Goal: Task Accomplishment & Management: Manage account settings

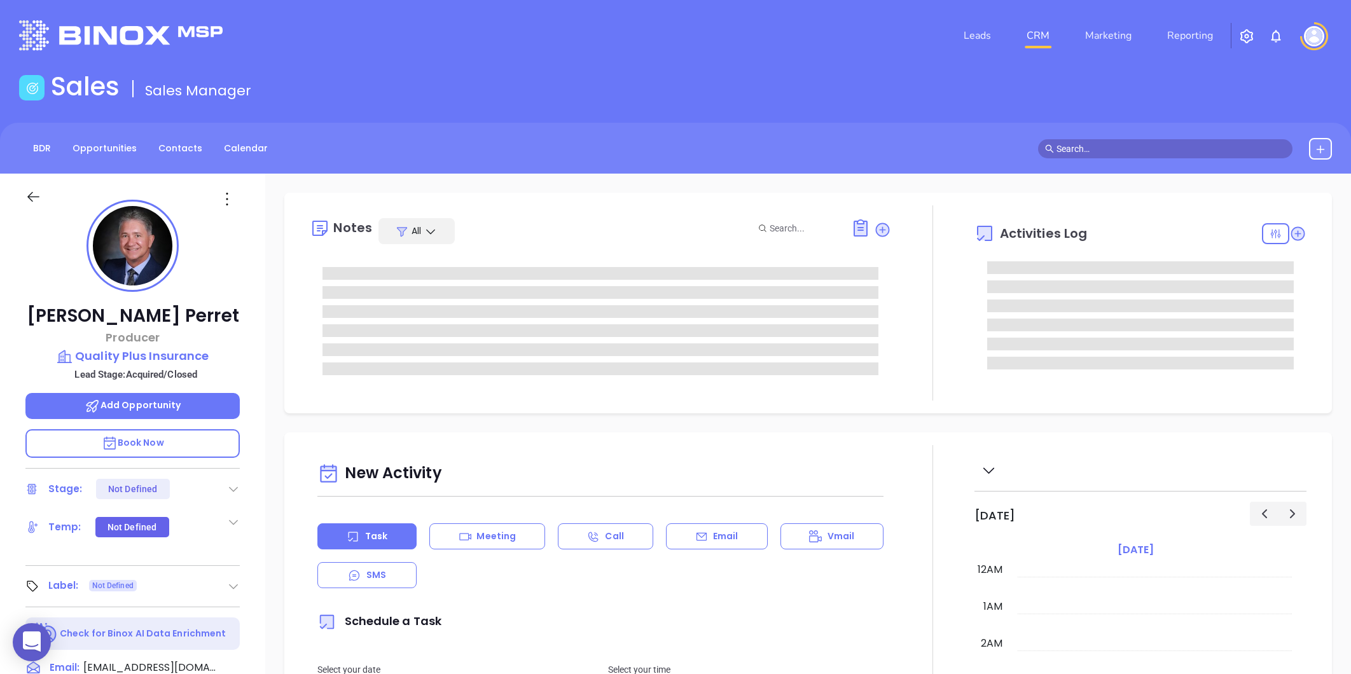
type input "Gissela Vargas"
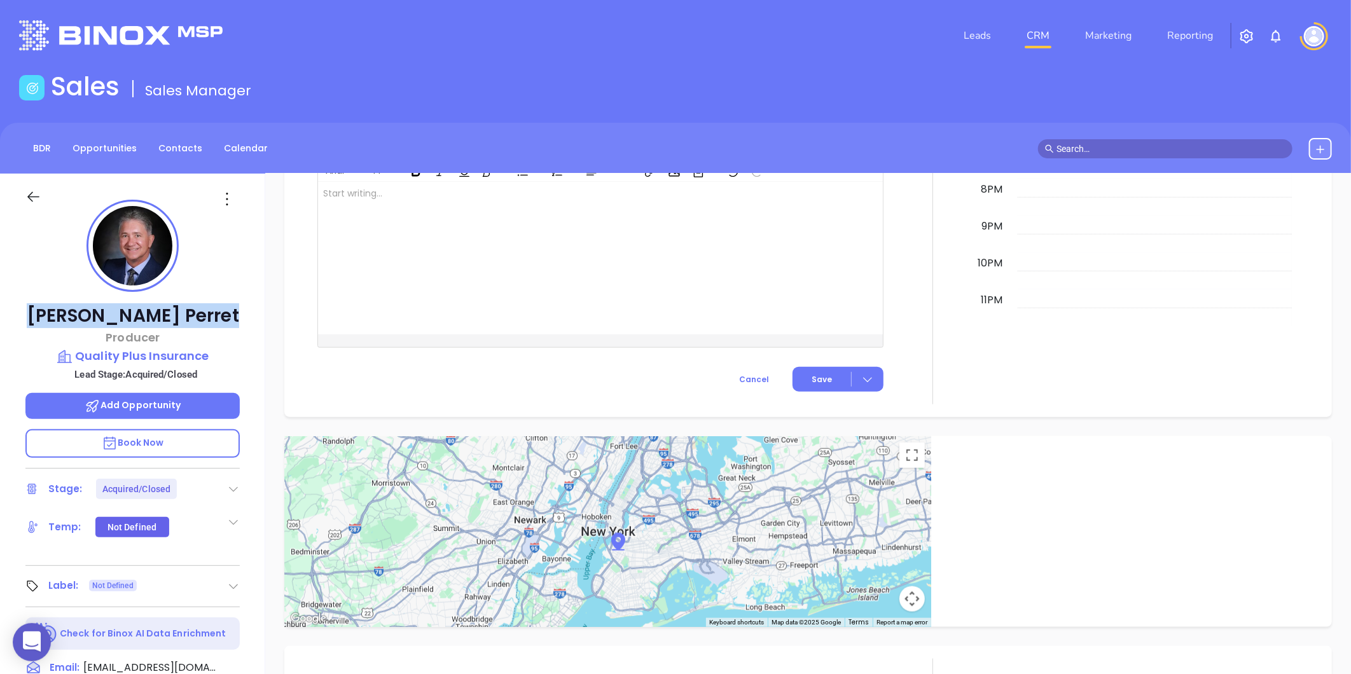
drag, startPoint x: 48, startPoint y: 307, endPoint x: 249, endPoint y: 302, distance: 201.7
click at [249, 302] on div "Martin Teeny Perret Producer Quality Plus Insurance Lead Stage: Acquired/Closed…" at bounding box center [132, 595] width 265 height 843
copy p "Martin Teeny Perret"
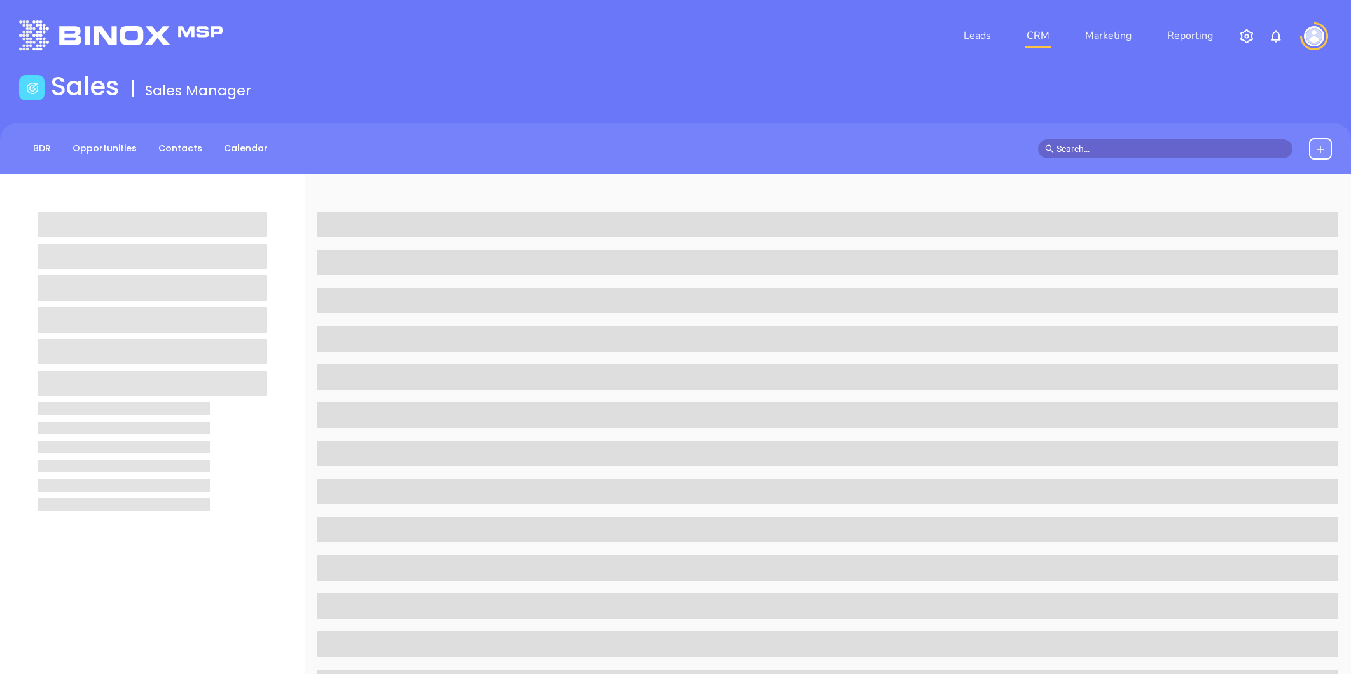
scroll to position [390, 0]
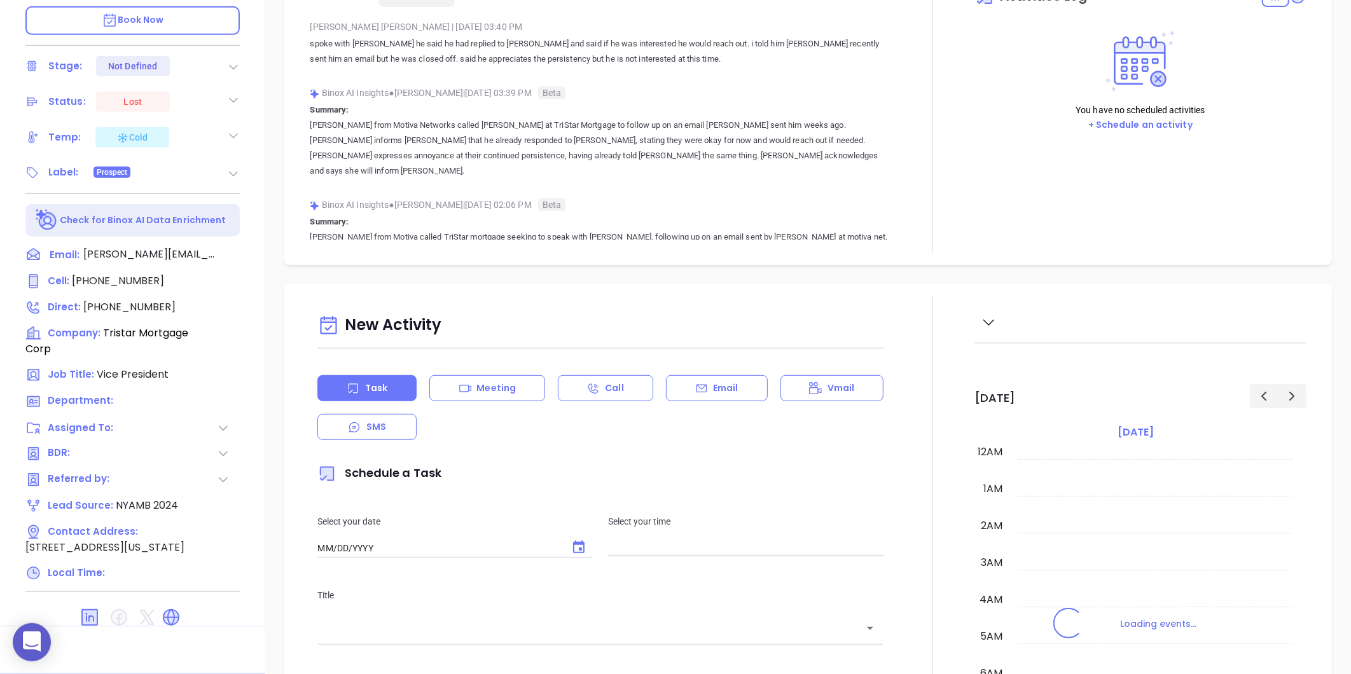
type input "10:00 am"
type input "[DATE]"
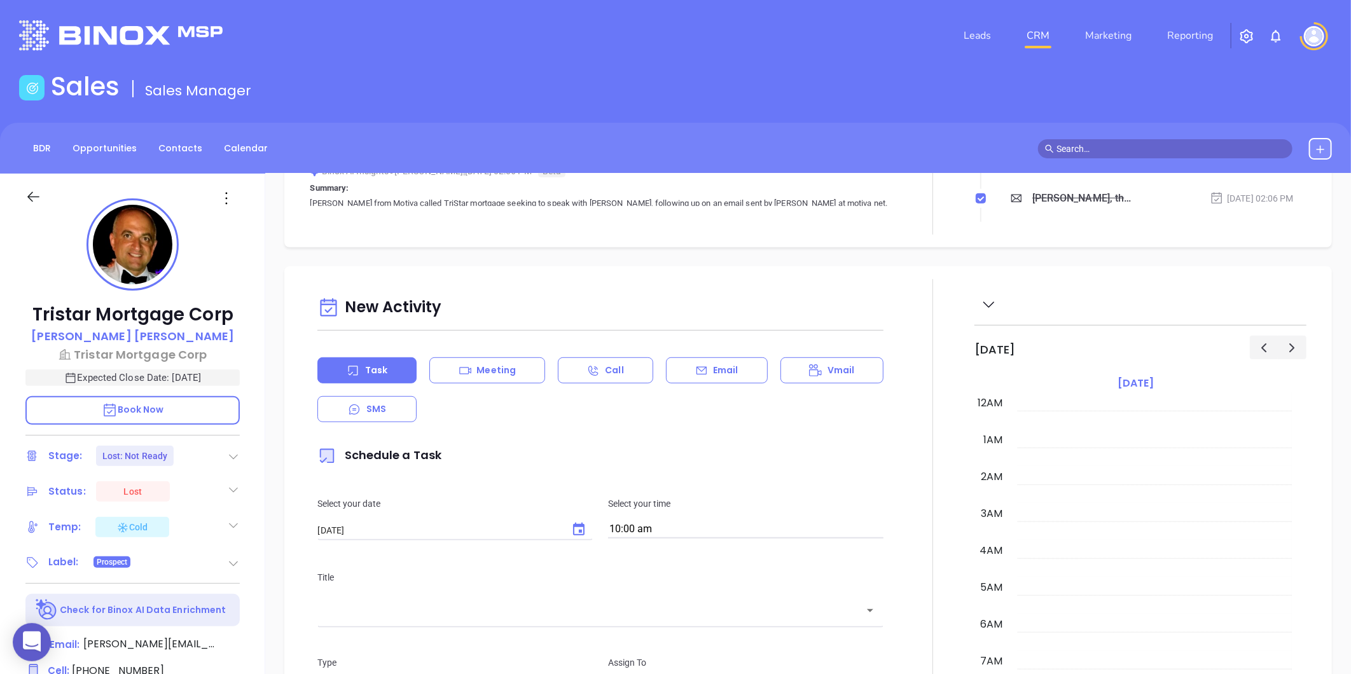
scroll to position [848, 0]
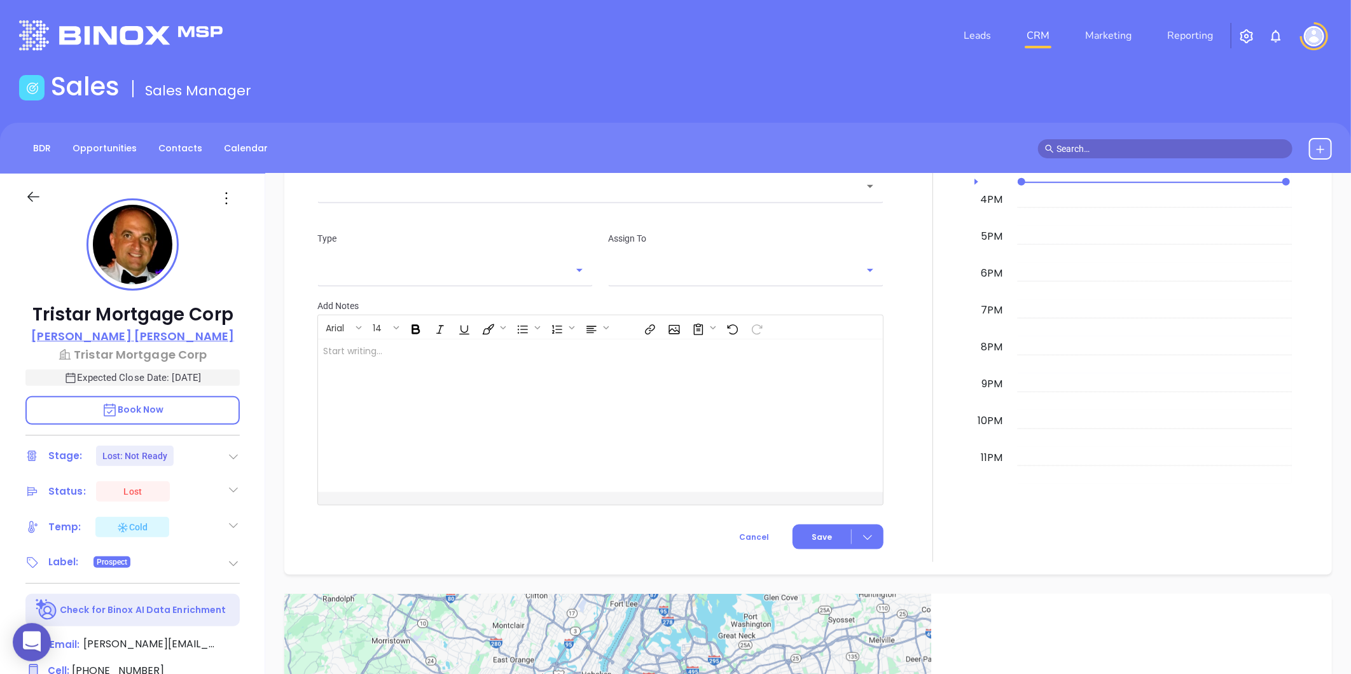
click at [141, 331] on p "Danny Saraf" at bounding box center [132, 336] width 203 height 17
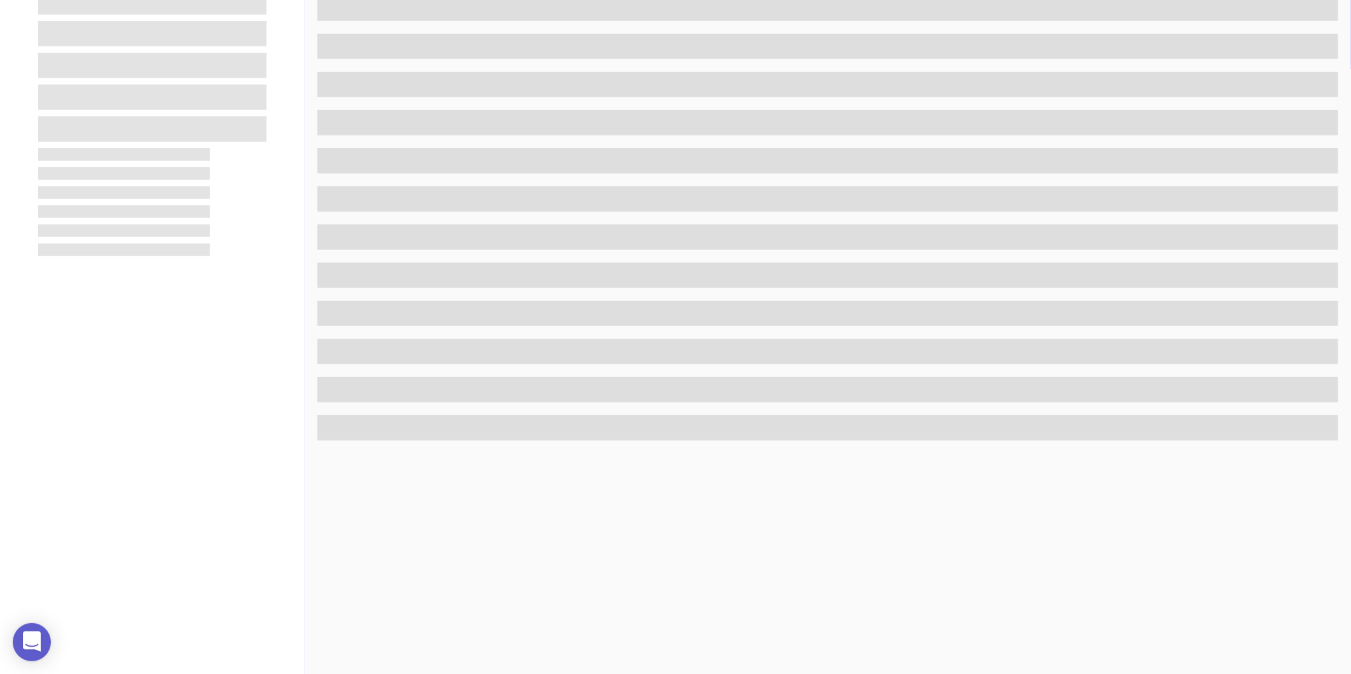
scroll to position [390, 0]
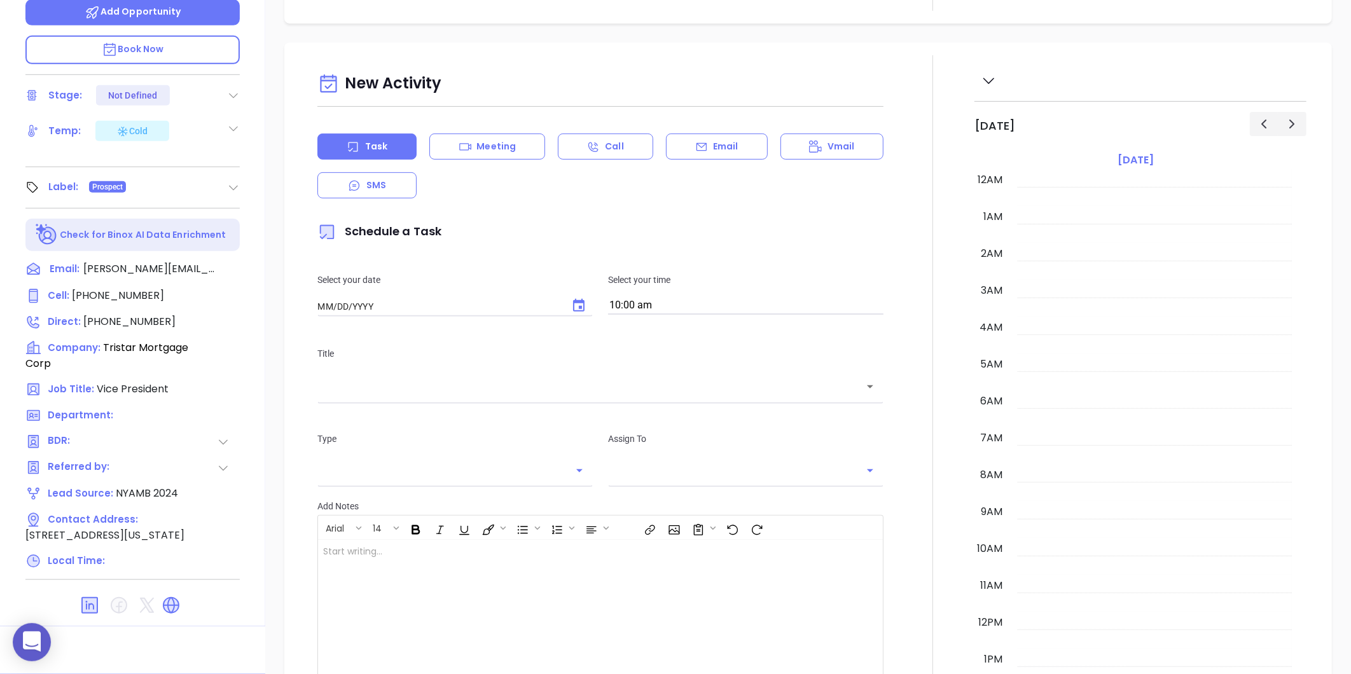
type input "[DATE]"
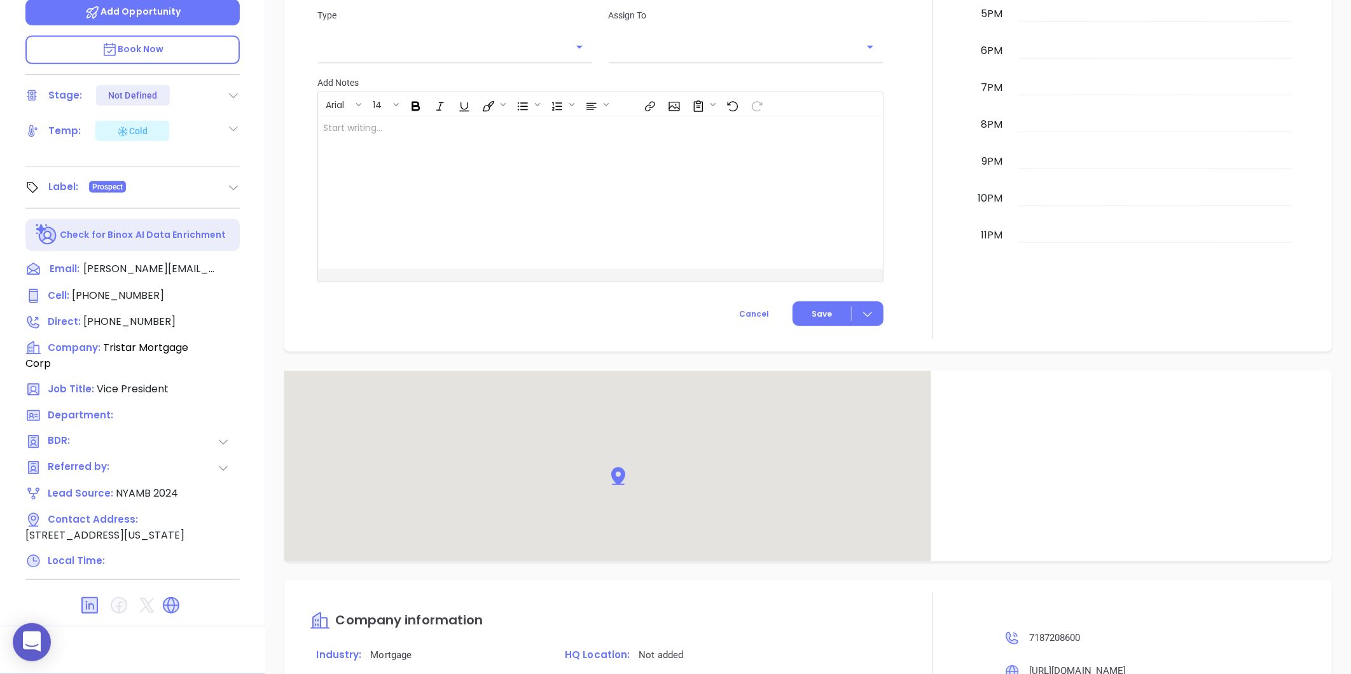
scroll to position [707, 0]
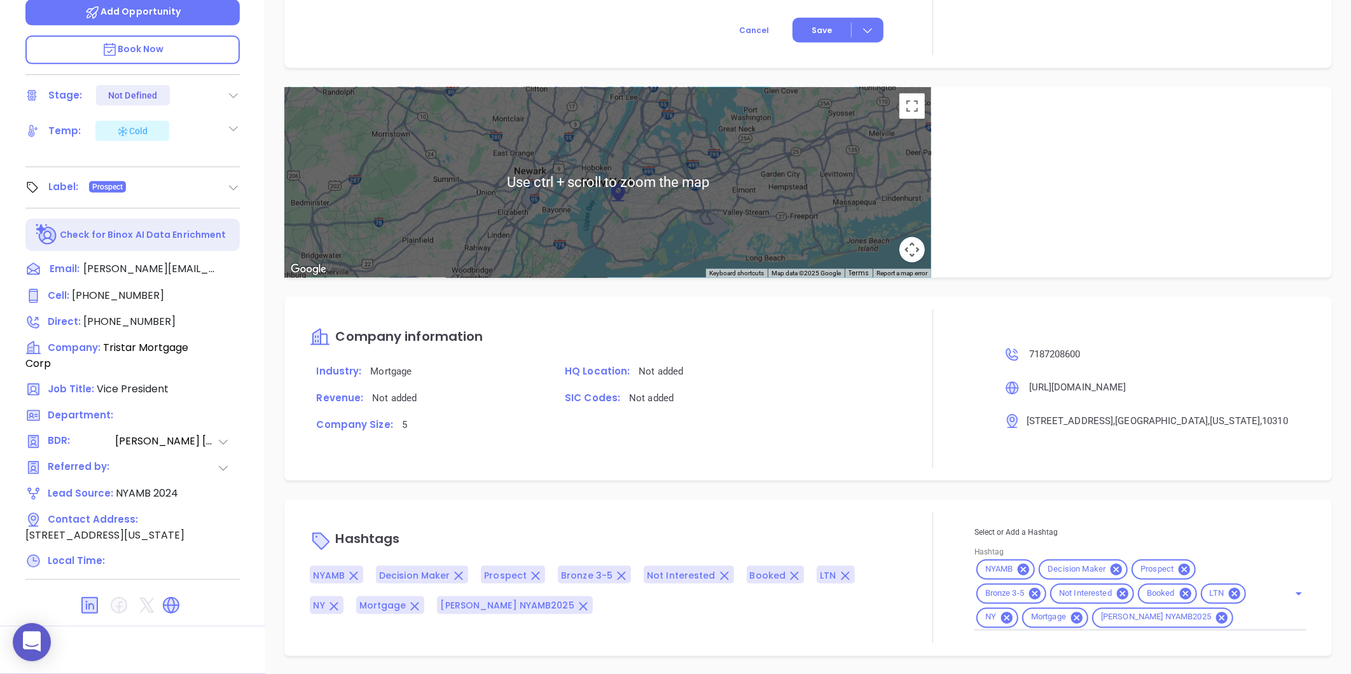
type input "Gissela Vargas"
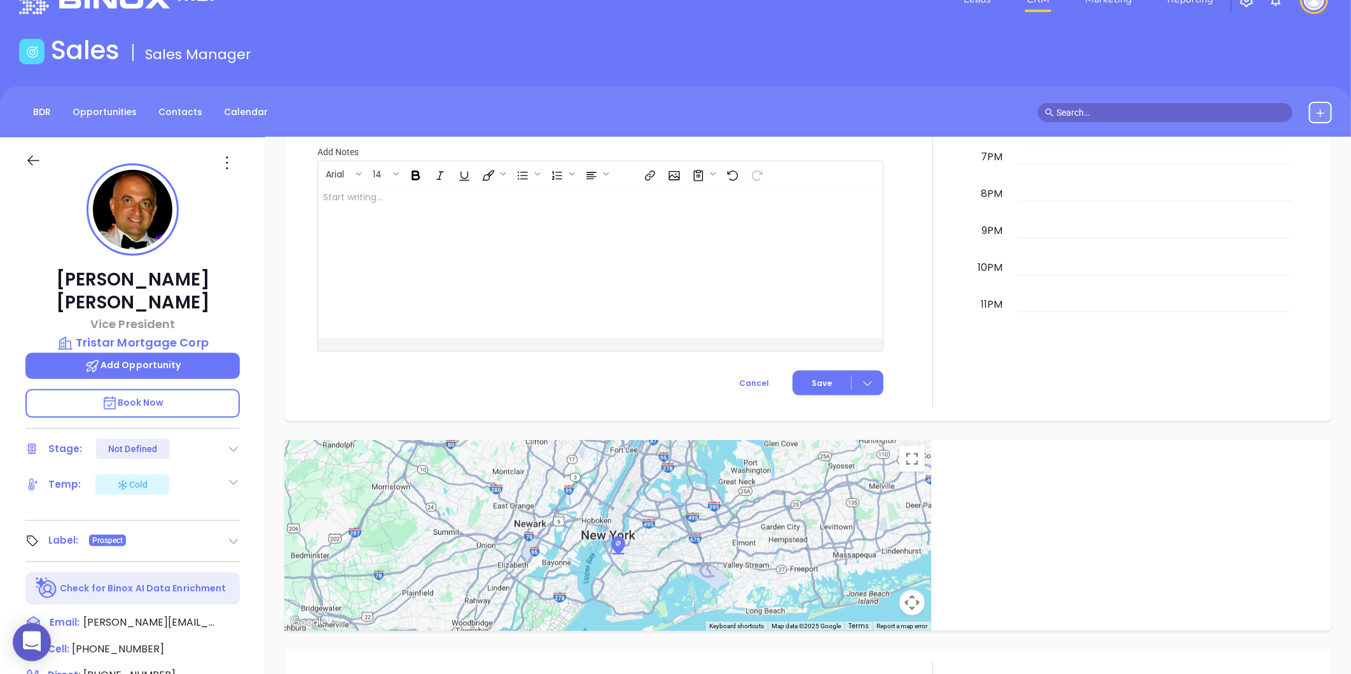
scroll to position [0, 0]
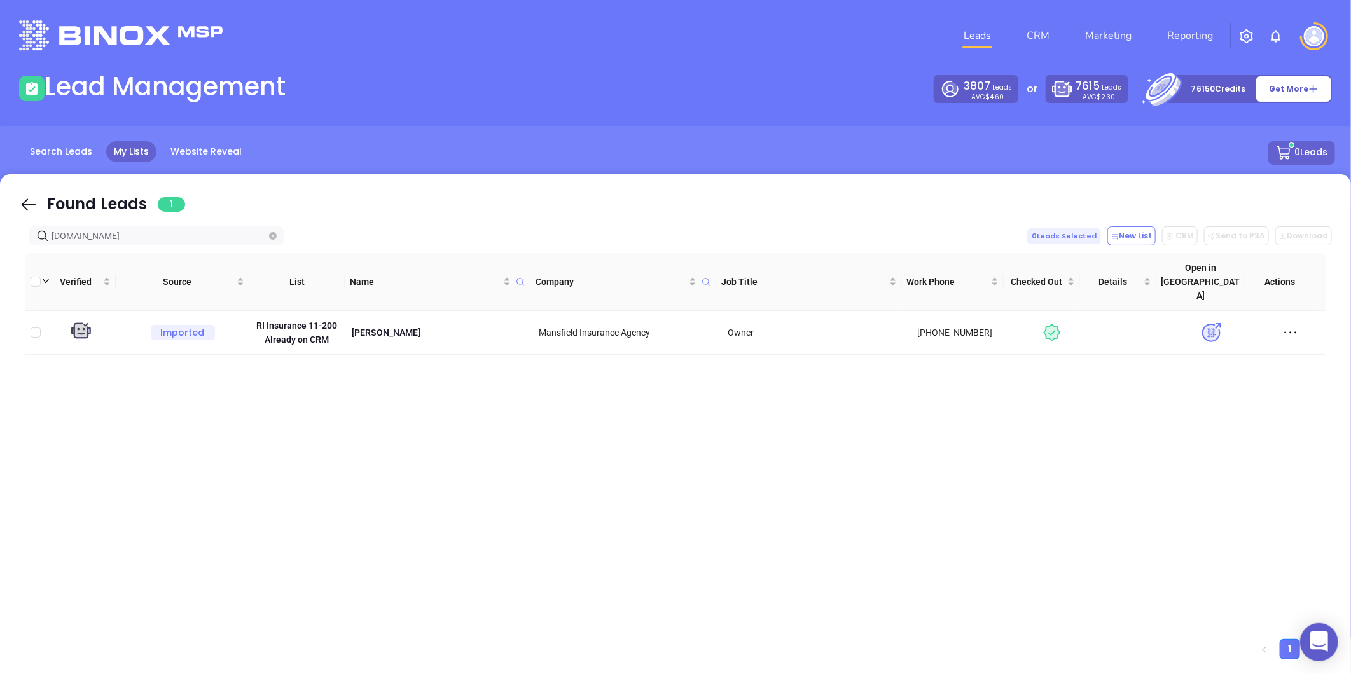
click at [274, 234] on icon "close-circle" at bounding box center [273, 236] width 8 height 8
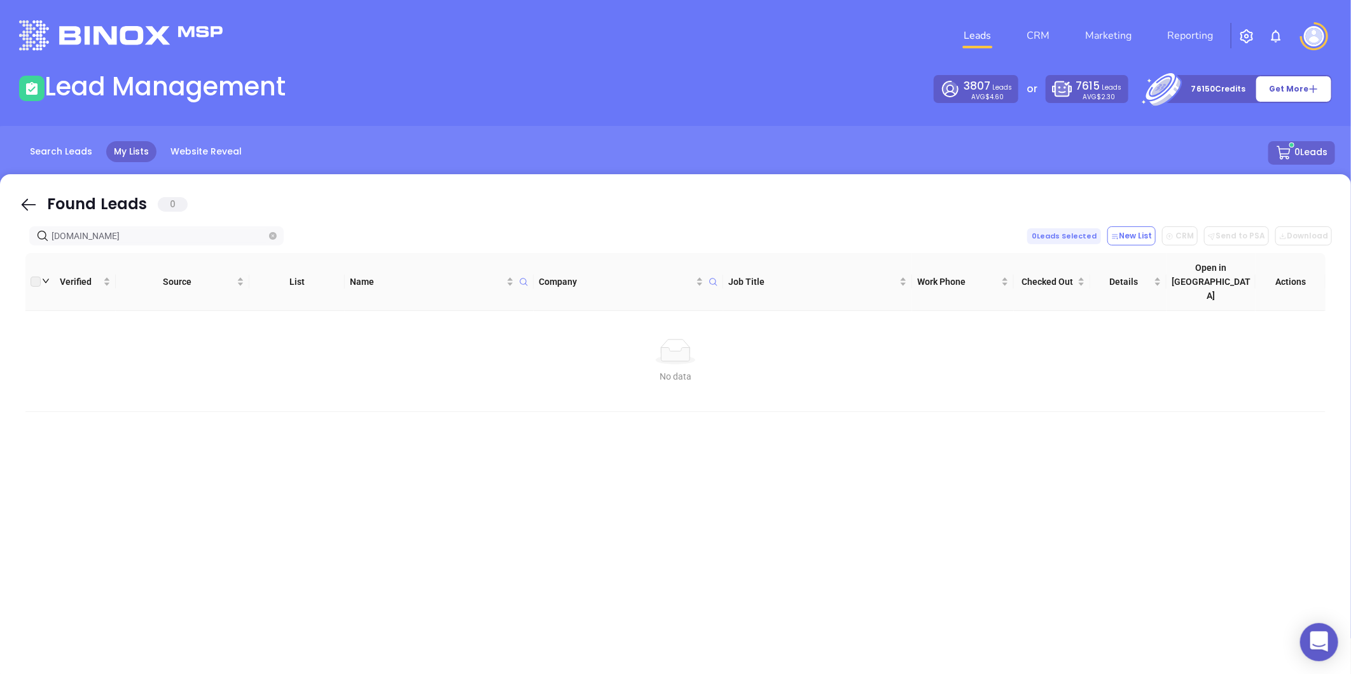
type input "woodmanseeins.com"
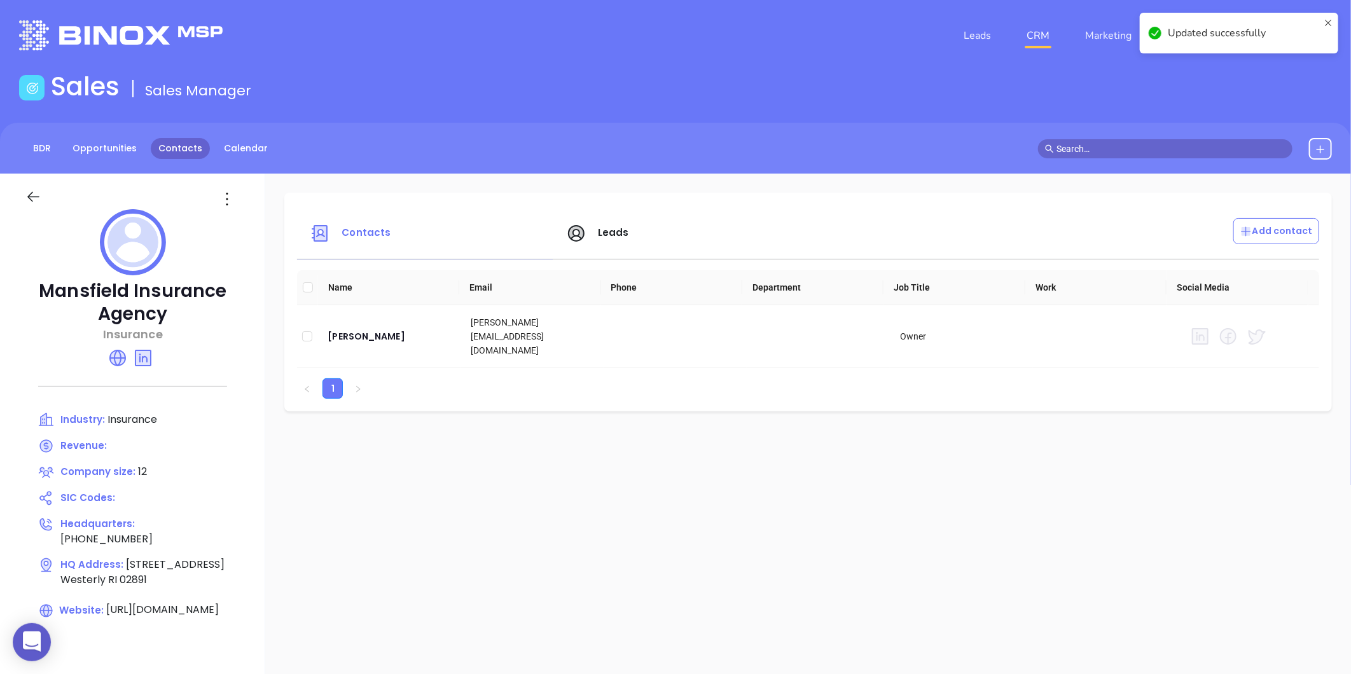
click at [191, 149] on link "Contacts" at bounding box center [180, 148] width 59 height 21
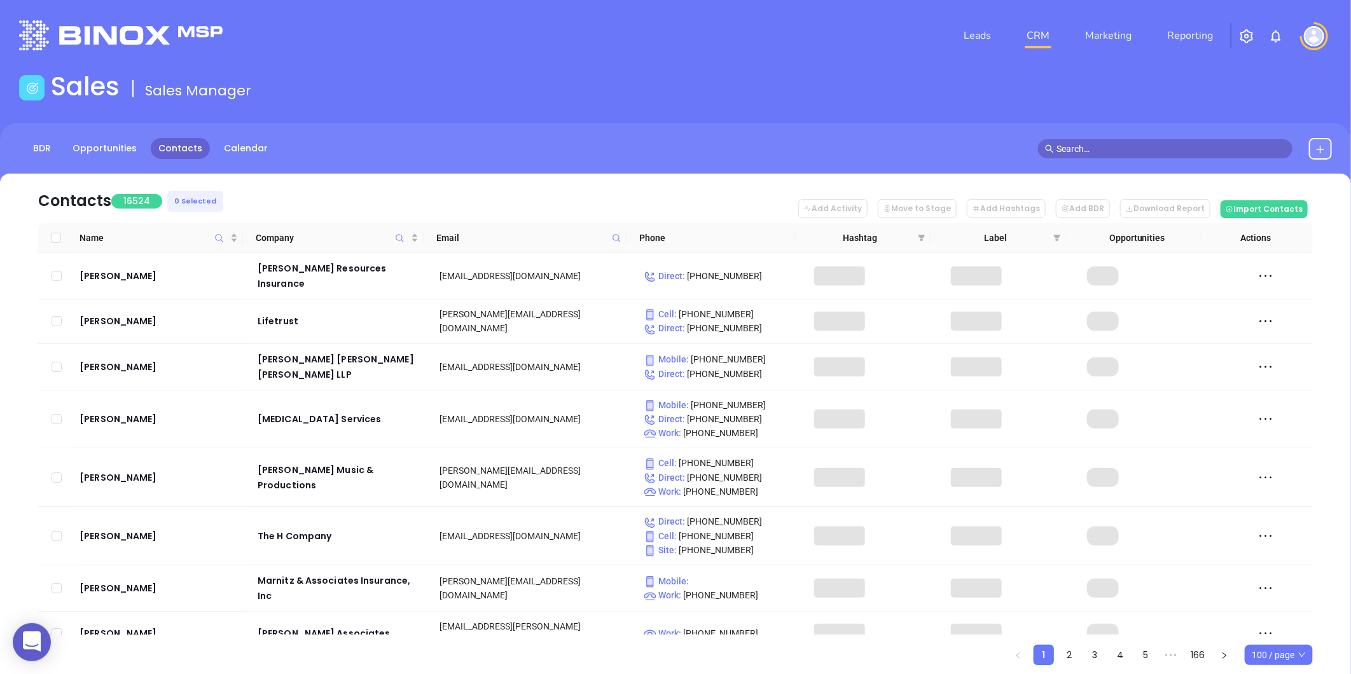
click at [618, 233] on icon at bounding box center [617, 238] width 10 height 10
paste input "woodmanseeins.com"
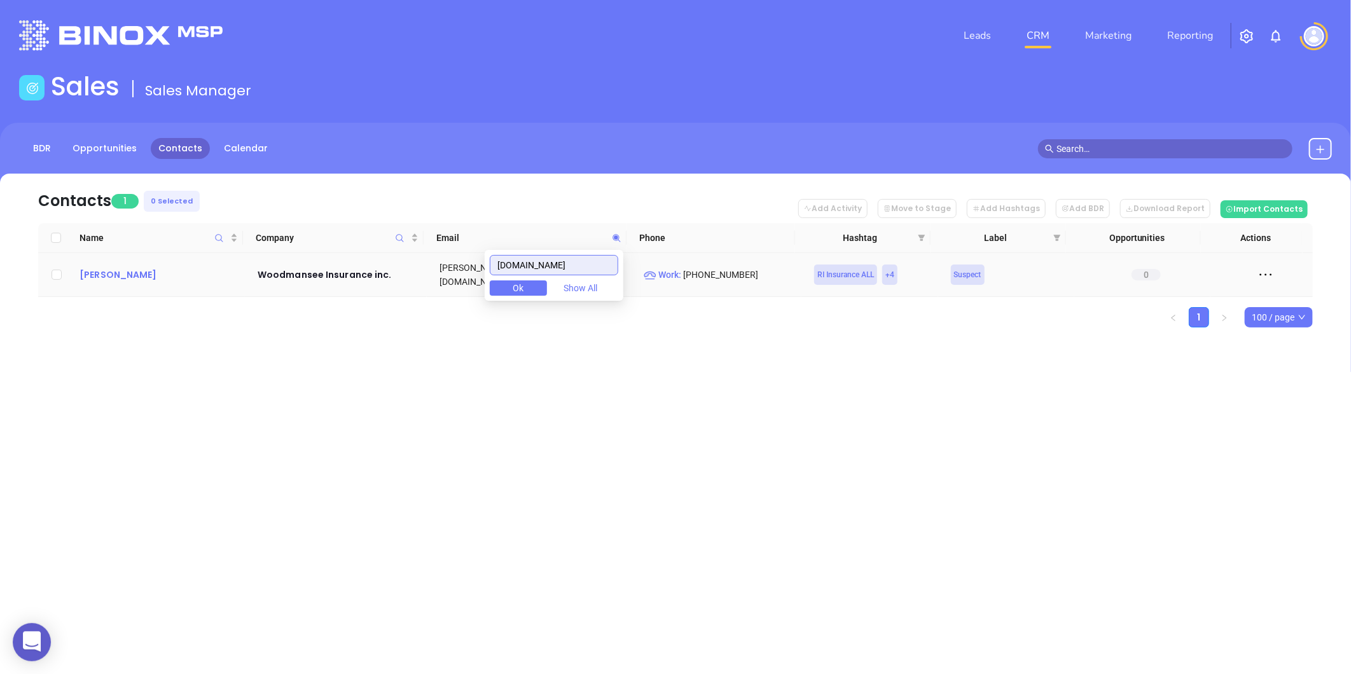
type input "woodmanseeins.com"
click at [117, 274] on div "David Woodmansee" at bounding box center [160, 274] width 160 height 15
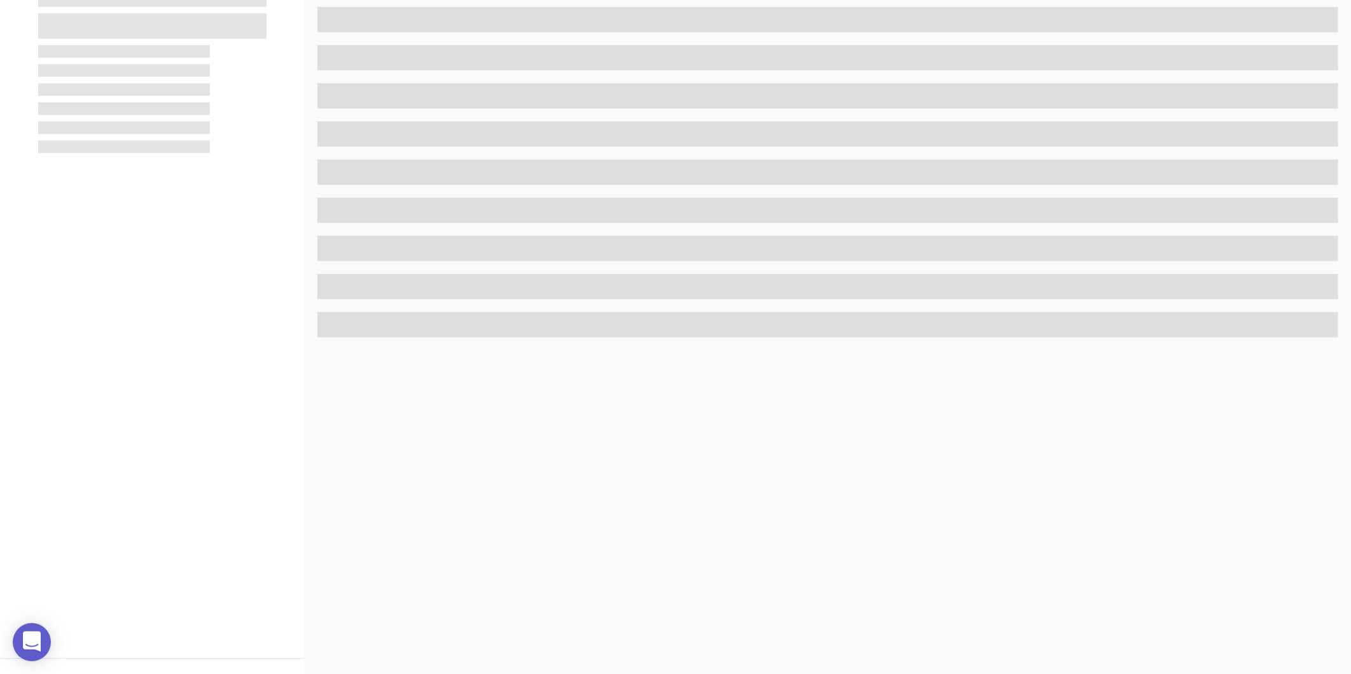
scroll to position [390, 0]
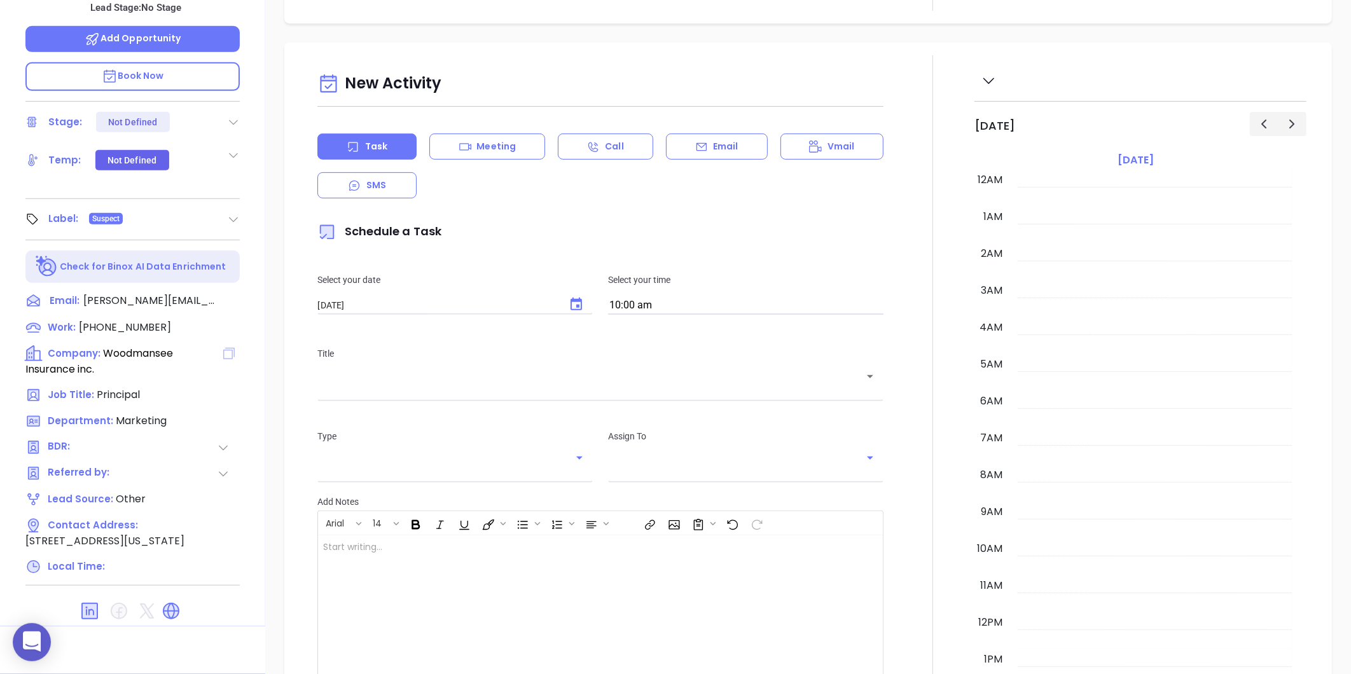
type input "[DATE]"
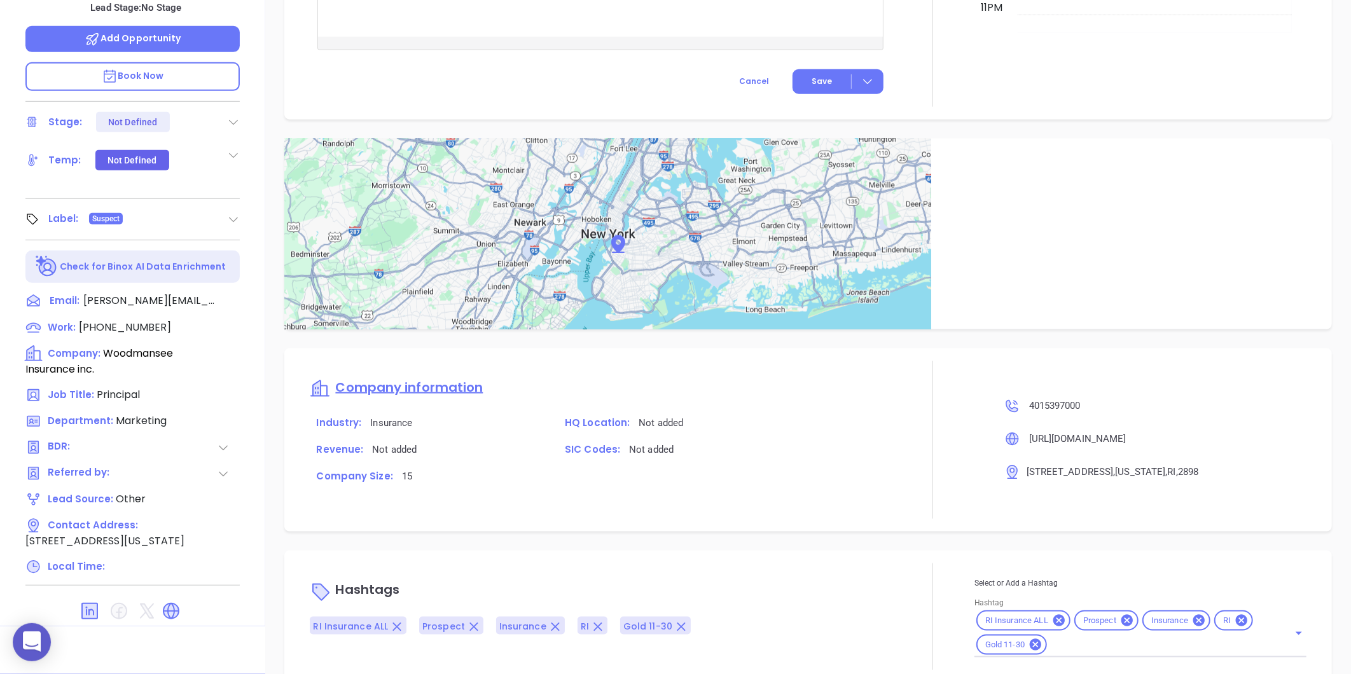
scroll to position [678, 0]
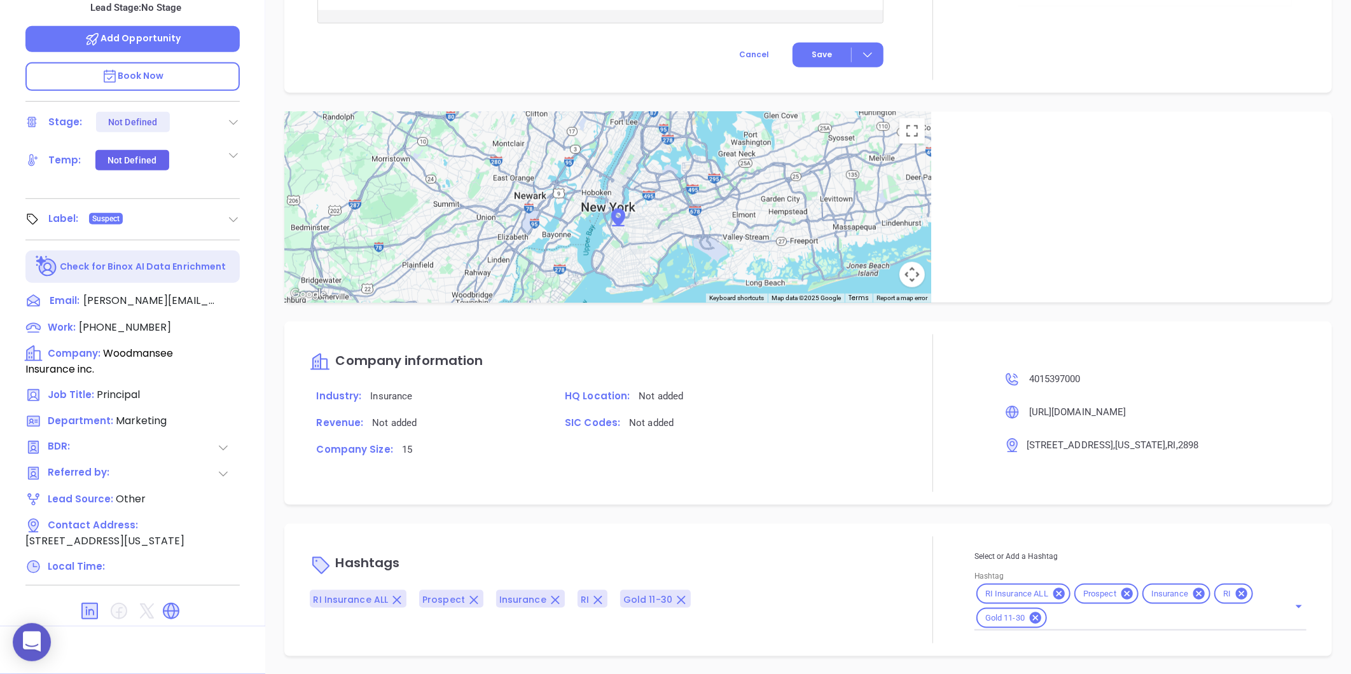
type input "[PERSON_NAME]"
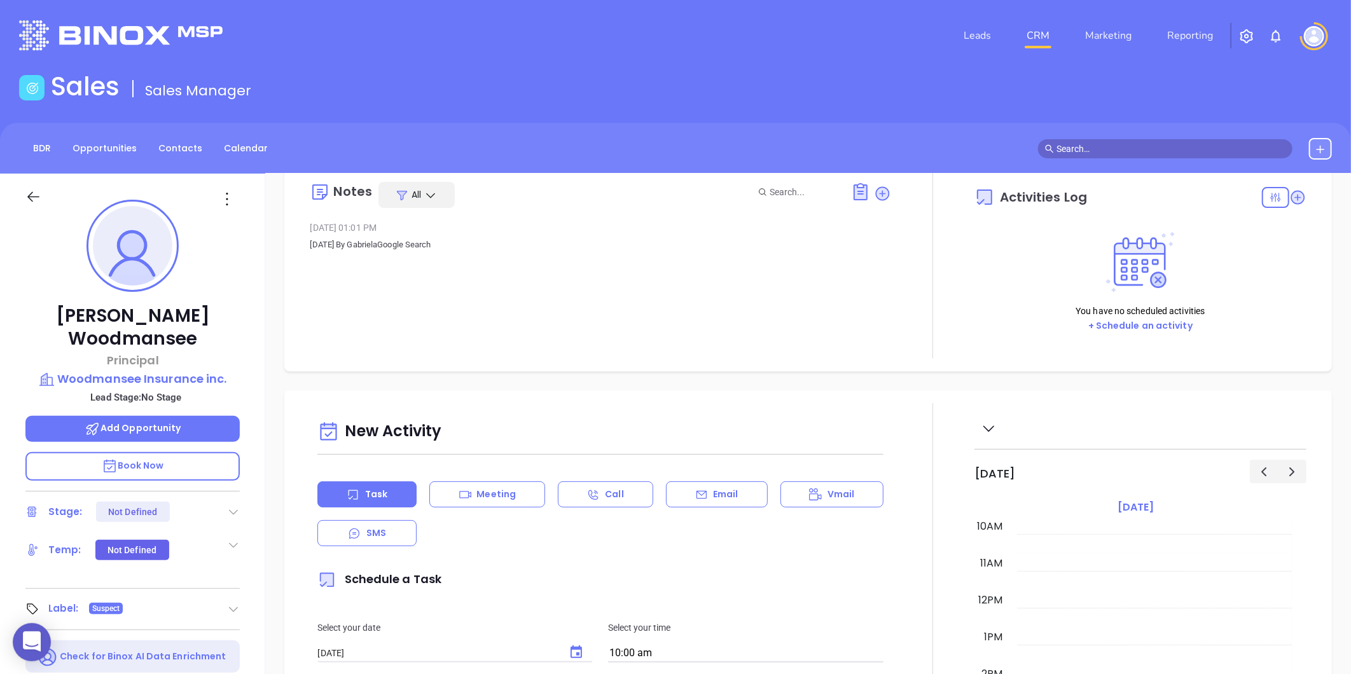
scroll to position [0, 0]
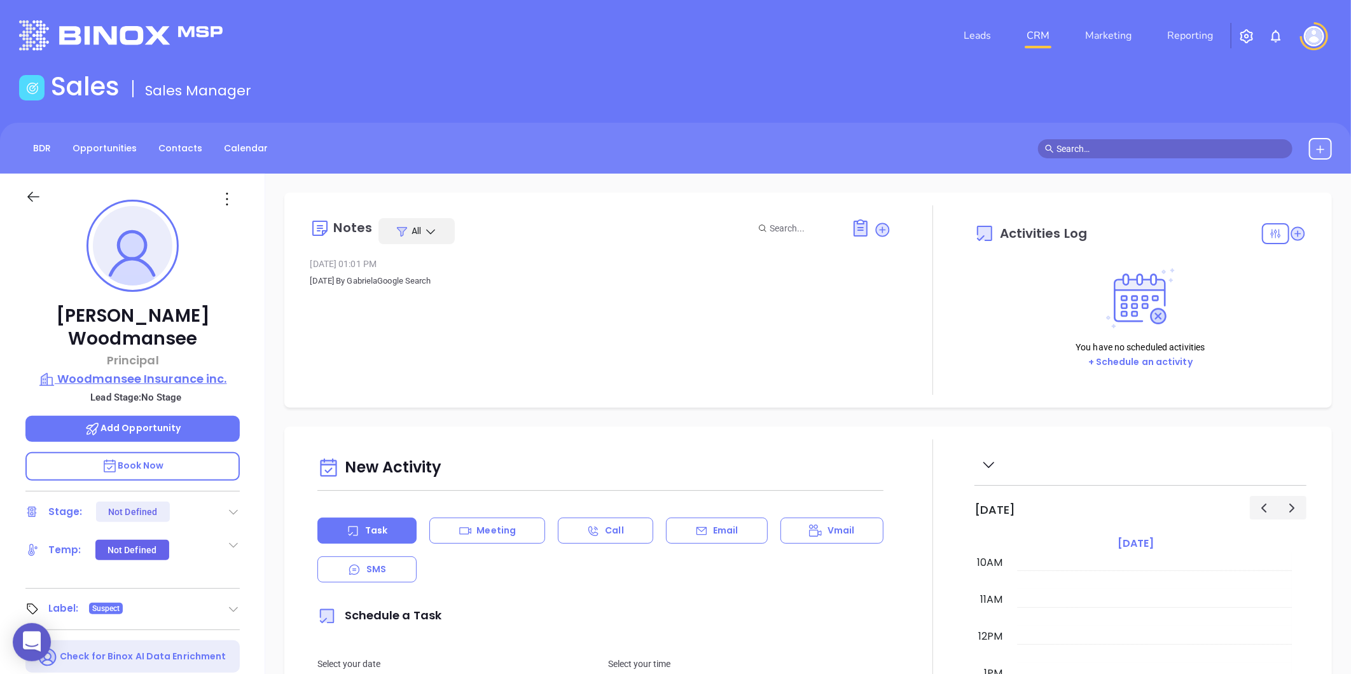
click at [125, 370] on p "Woodmansee Insurance inc." at bounding box center [132, 379] width 214 height 18
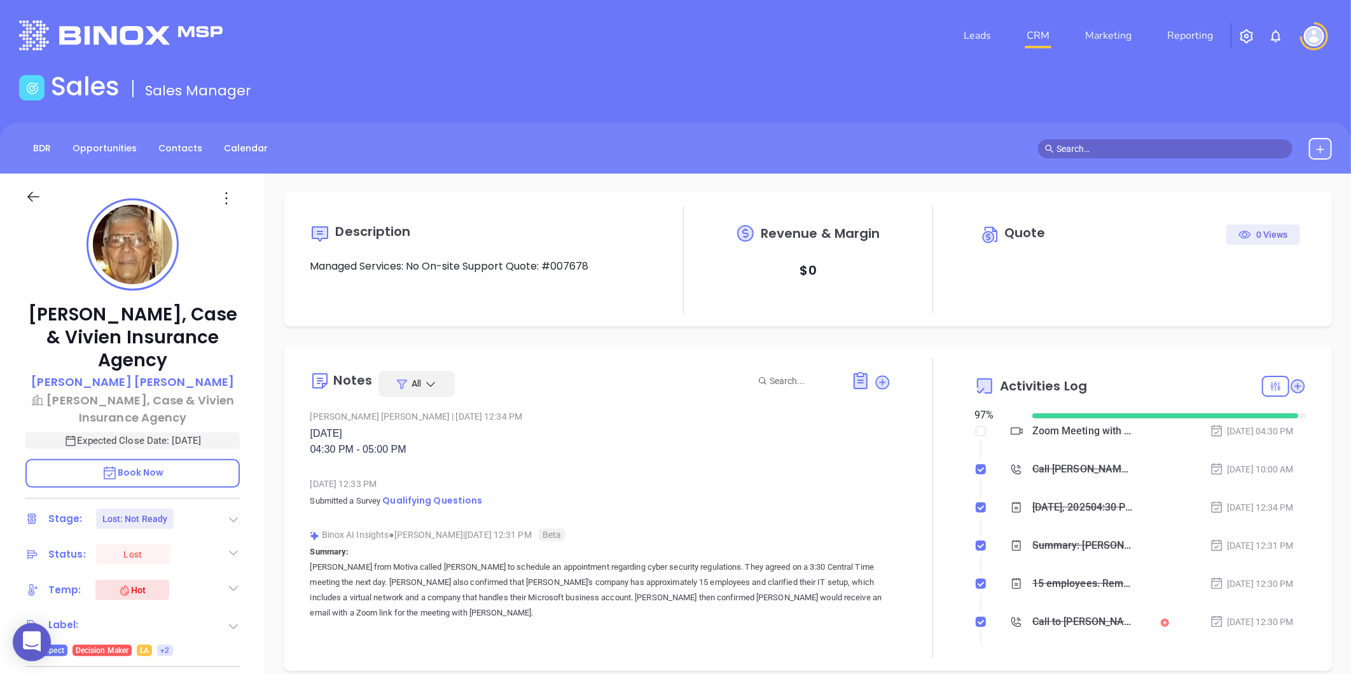
scroll to position [370, 0]
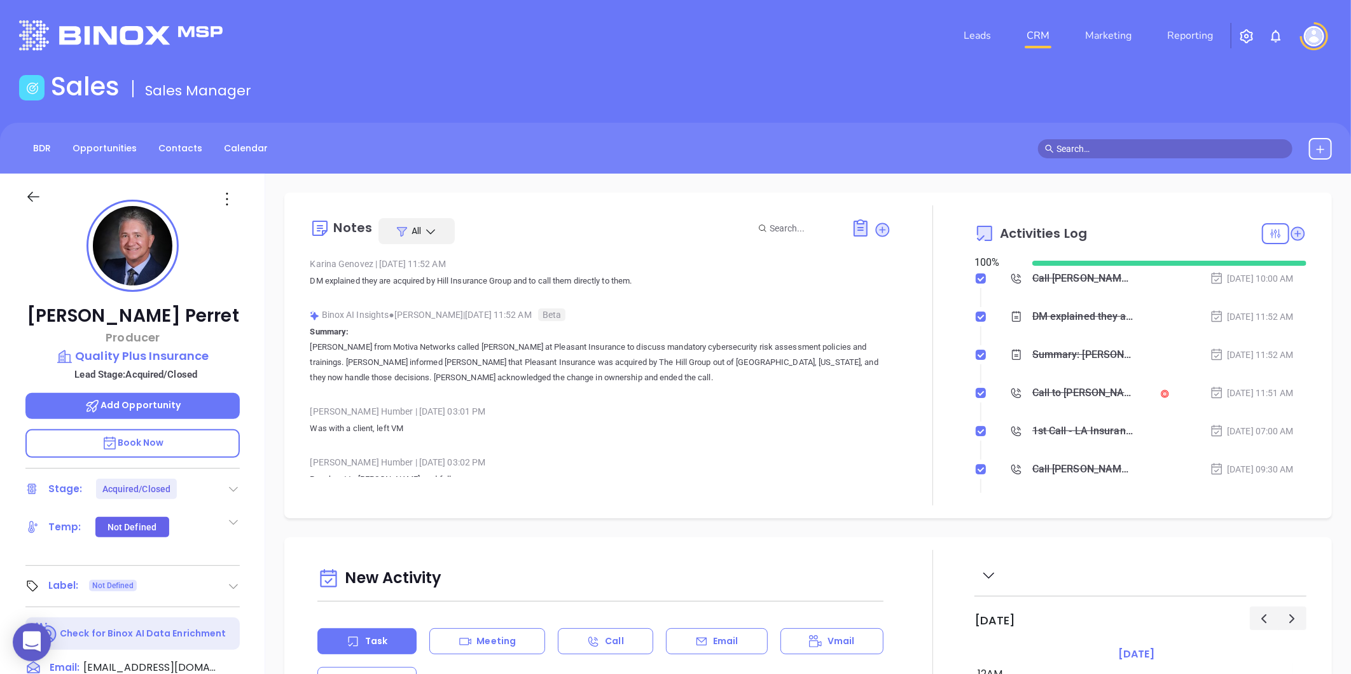
scroll to position [370, 0]
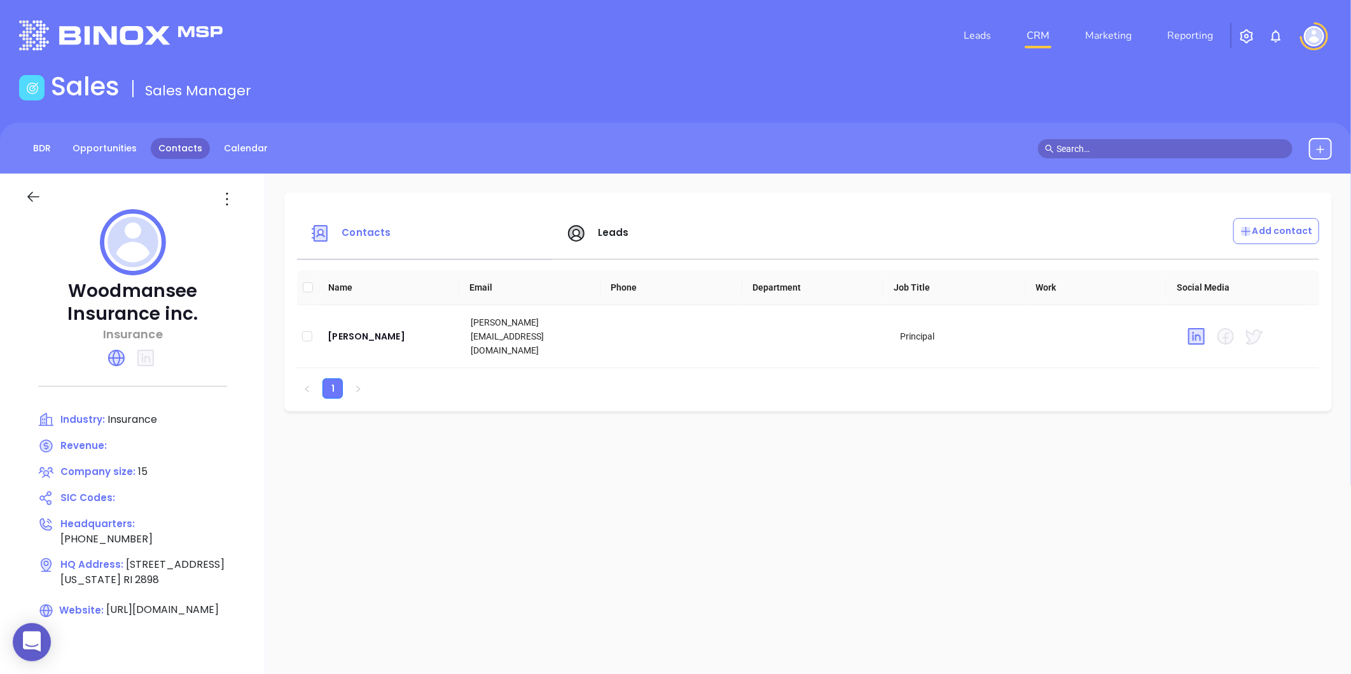
click at [180, 149] on link "Contacts" at bounding box center [180, 148] width 59 height 21
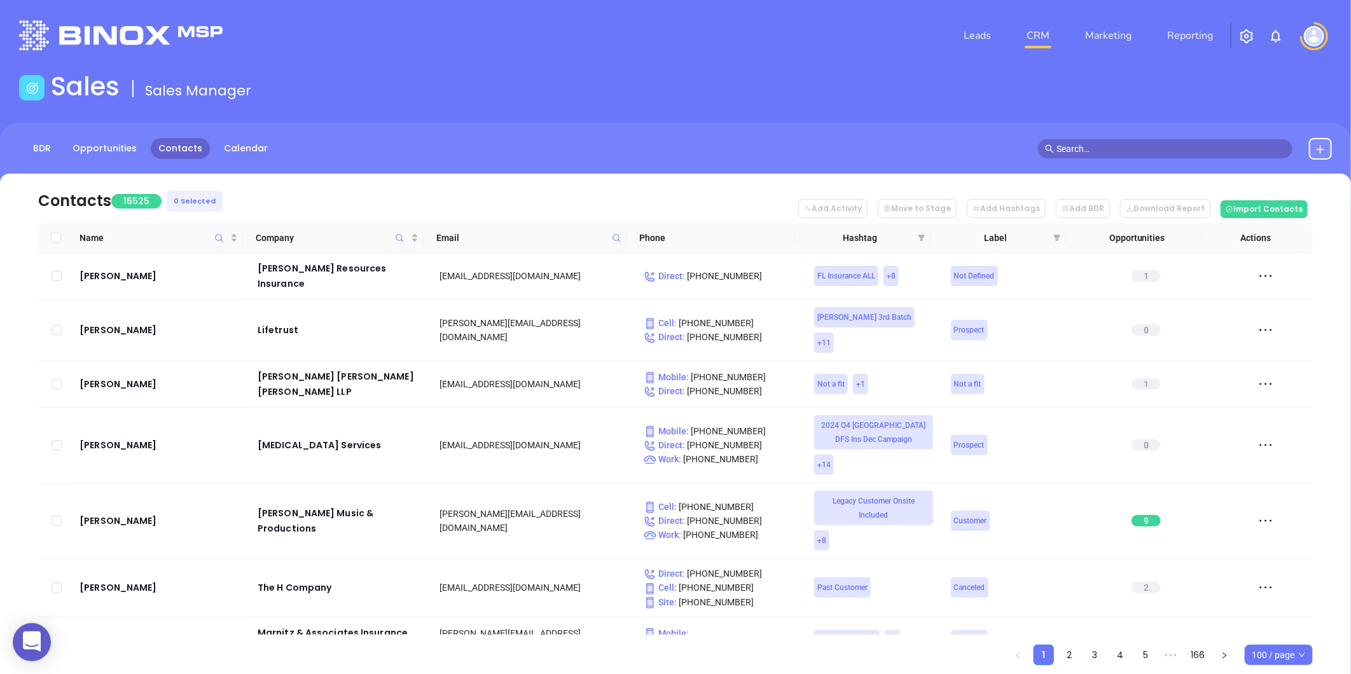
click at [619, 236] on icon at bounding box center [617, 238] width 10 height 10
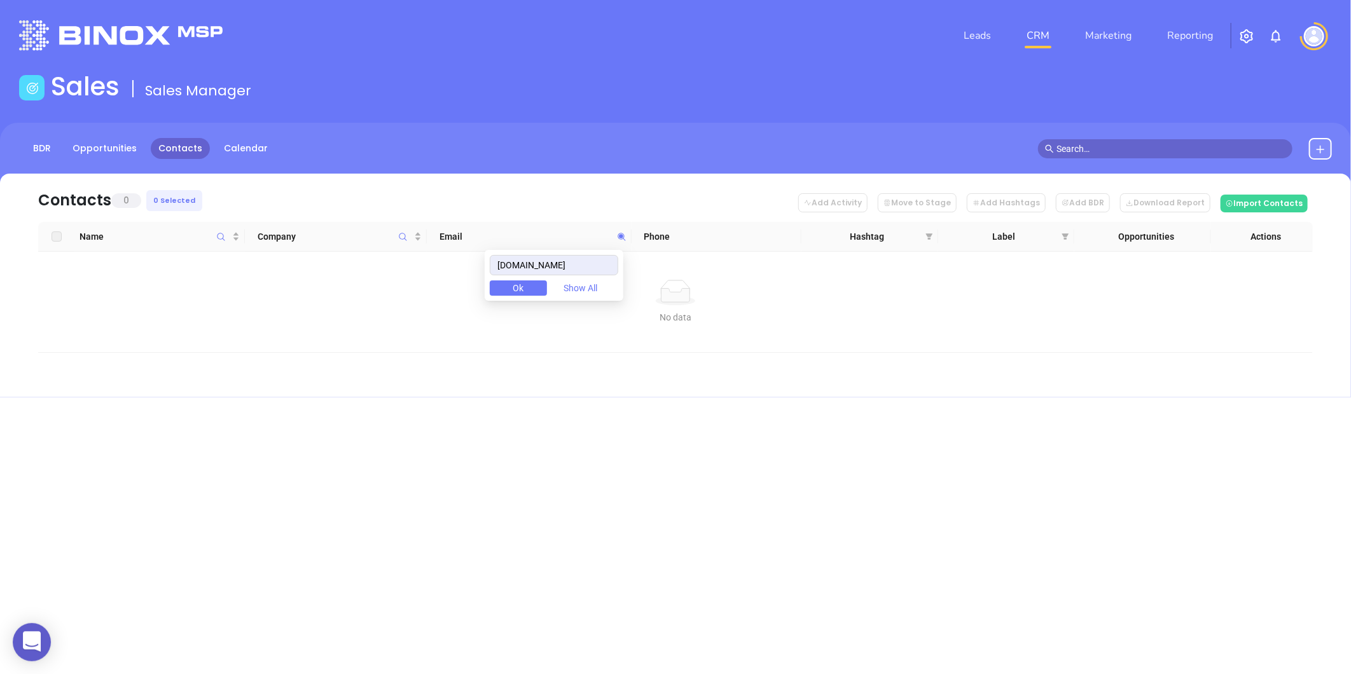
drag, startPoint x: 607, startPoint y: 267, endPoint x: 402, endPoint y: 298, distance: 207.1
click at [402, 298] on body "0 Leads CRM Marketing Reporting Financial Leads Leads Sales Sales Manager BDR O…" at bounding box center [675, 337] width 1351 height 674
type input "[DOMAIN_NAME]"
paste input "[DOMAIN_NAME]"
type input "[DOMAIN_NAME]"
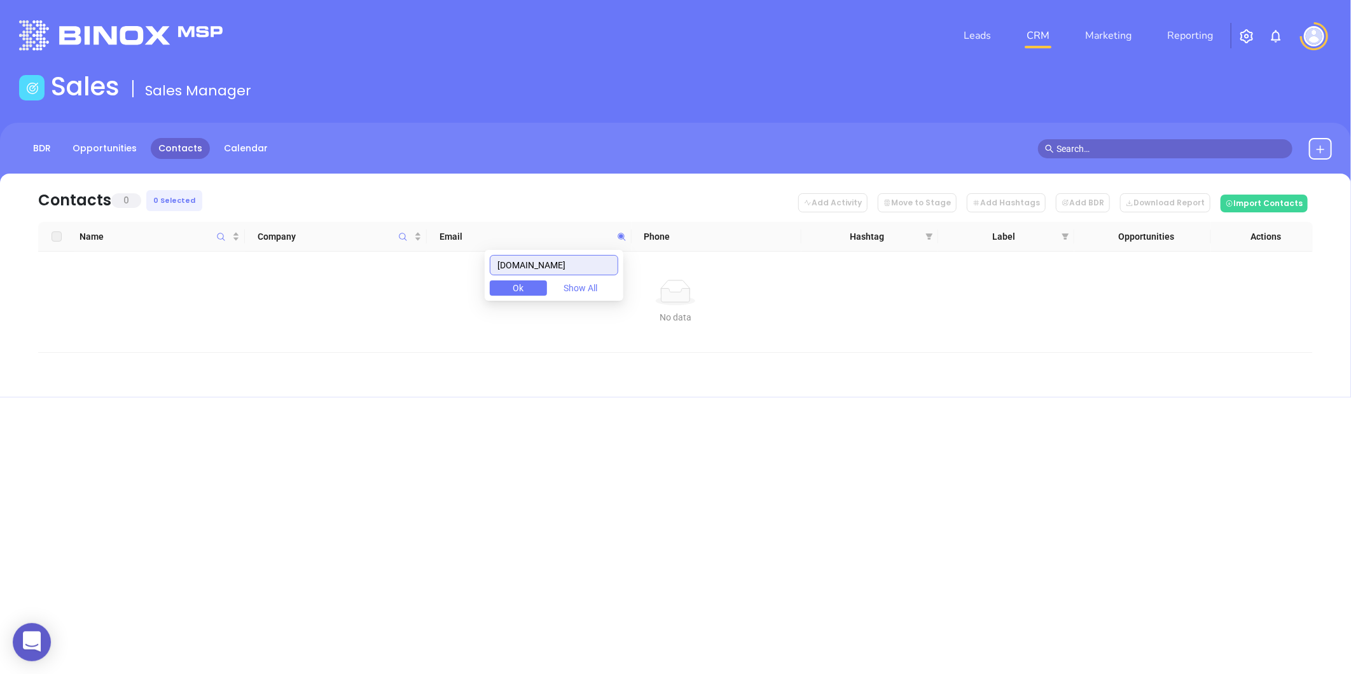
drag, startPoint x: 574, startPoint y: 265, endPoint x: 479, endPoint y: 284, distance: 96.8
click at [479, 284] on body "0 Leads CRM Marketing Reporting Financial Leads Leads Sales Sales Manager BDR O…" at bounding box center [675, 337] width 1351 height 674
paste input "[DOMAIN_NAME]"
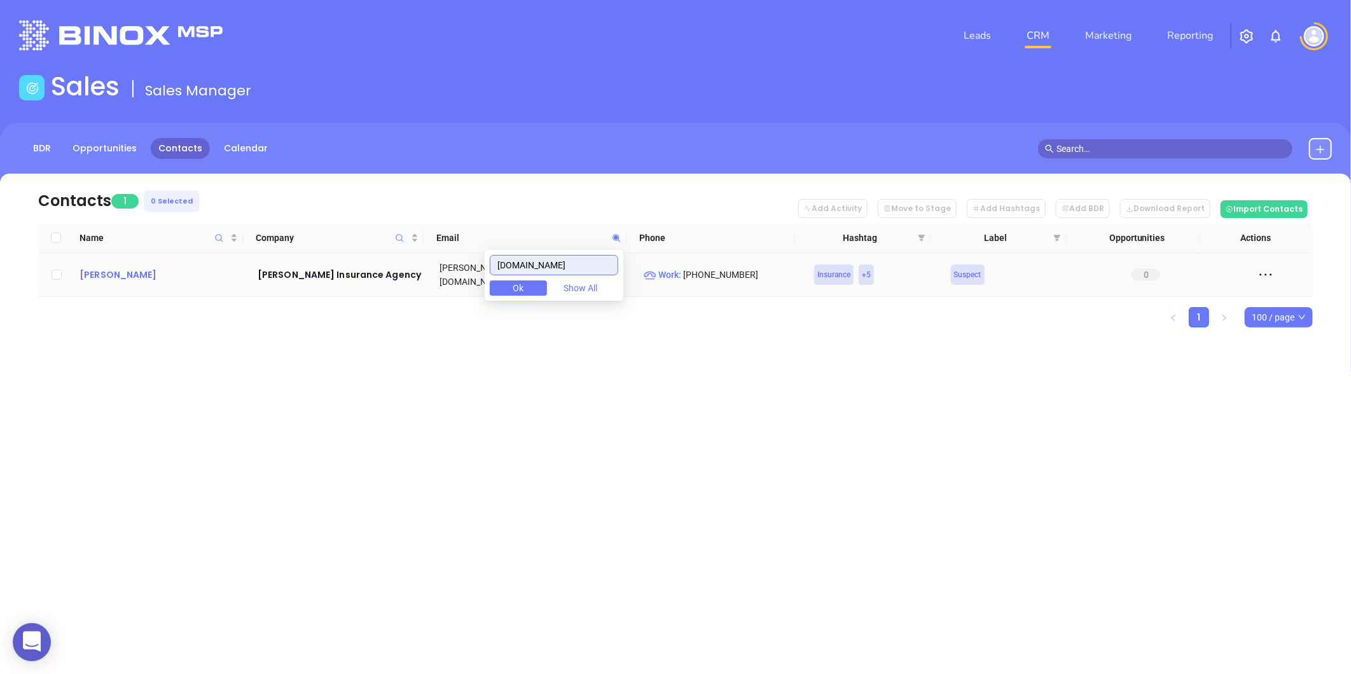
type input "zelanoinsurance.com"
click at [122, 269] on div "Tony Zelano" at bounding box center [160, 274] width 160 height 15
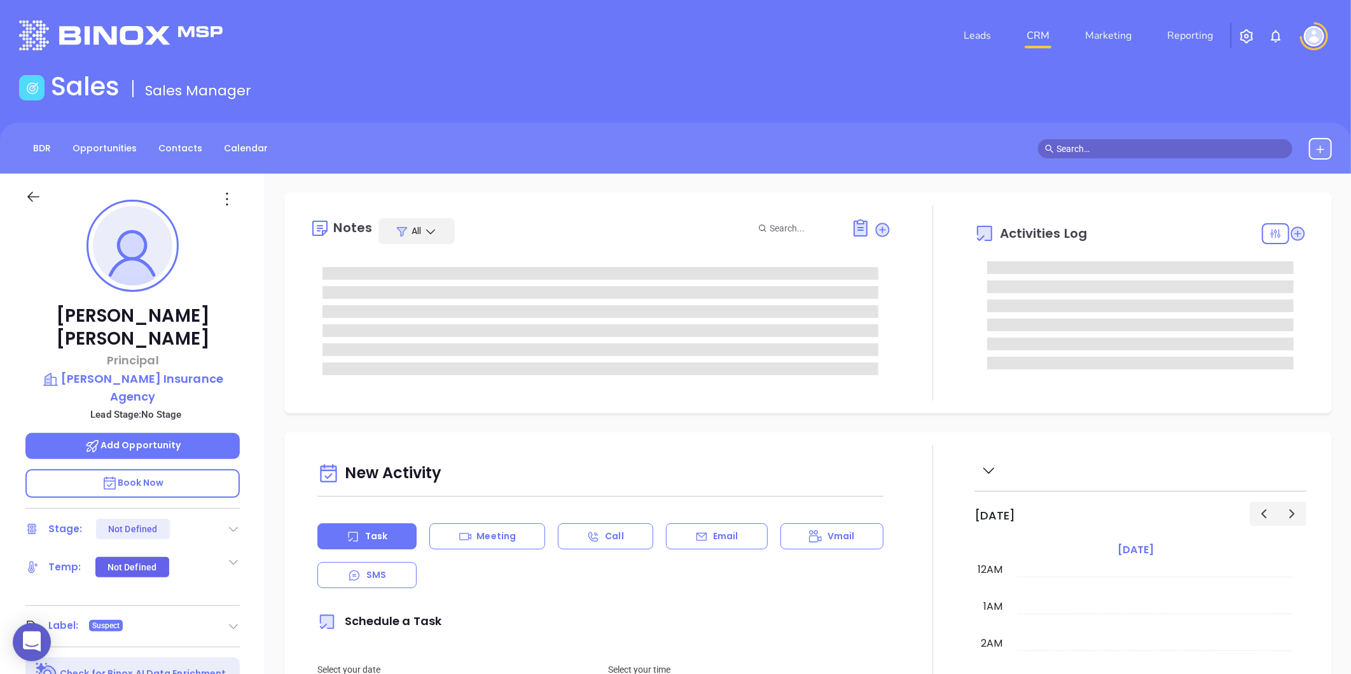
type input "09/04/2025"
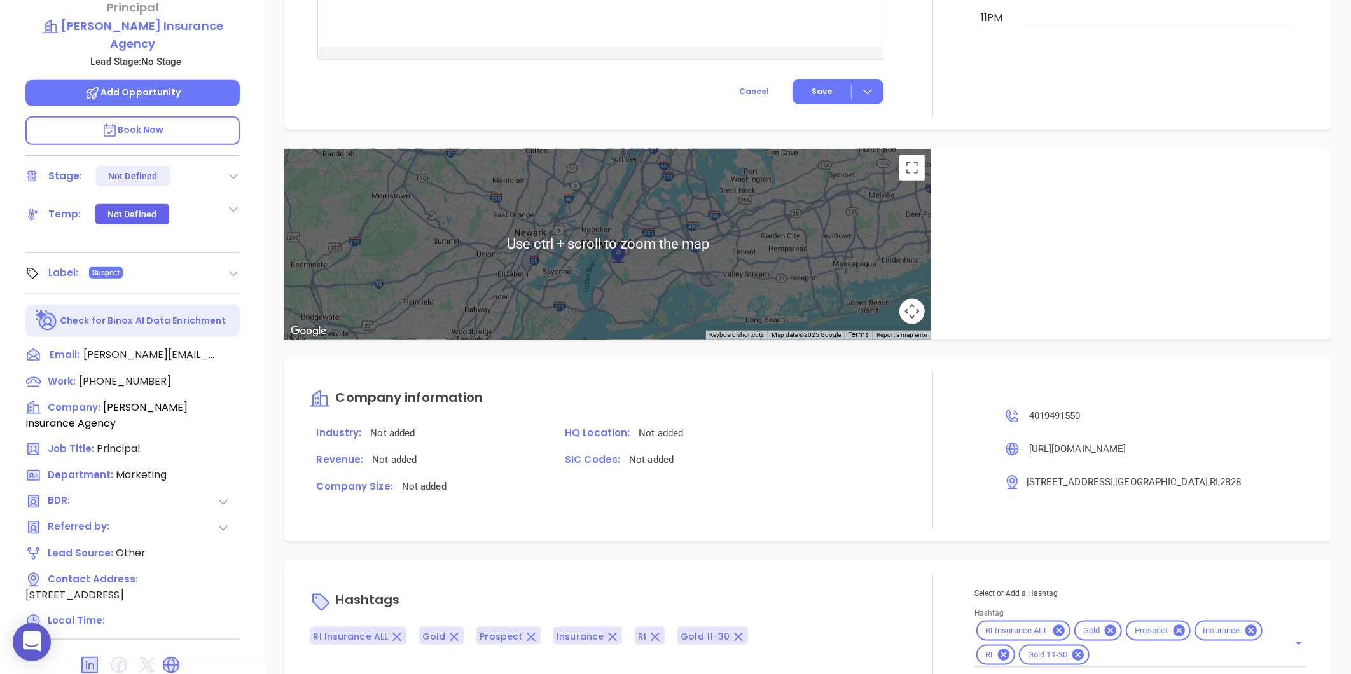
scroll to position [390, 0]
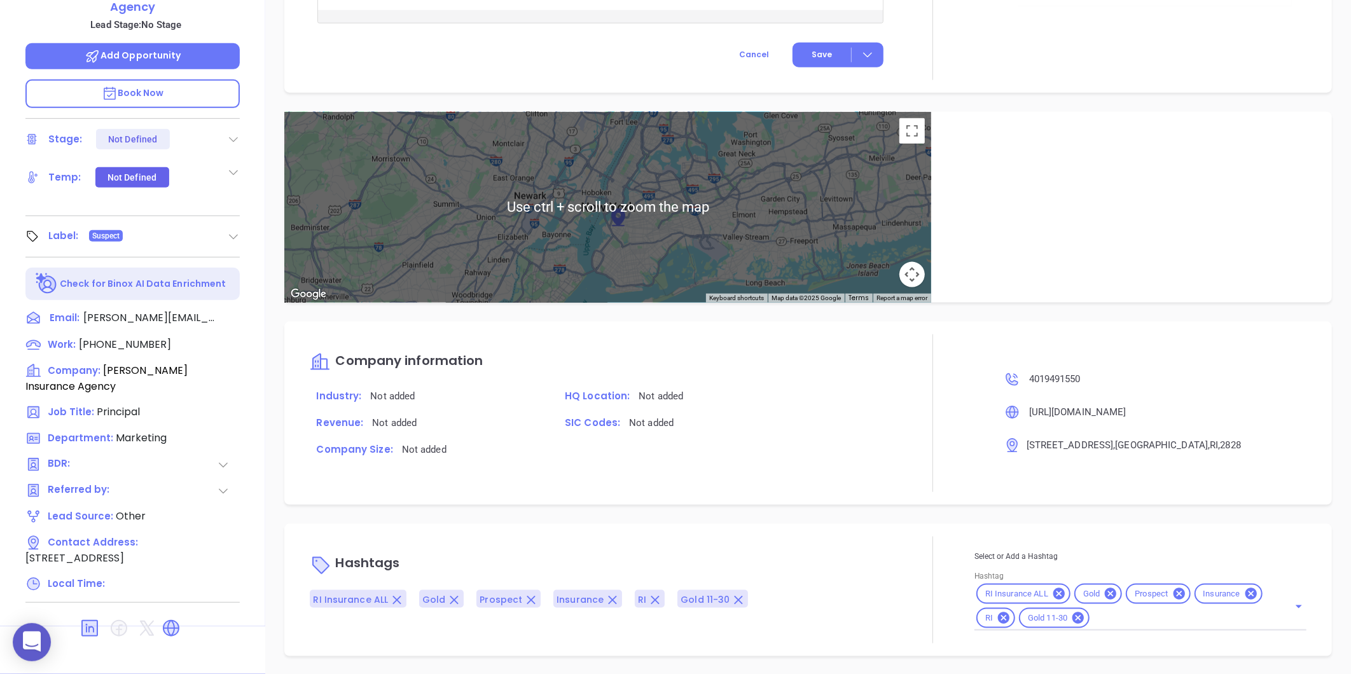
type input "Gissela Vargas"
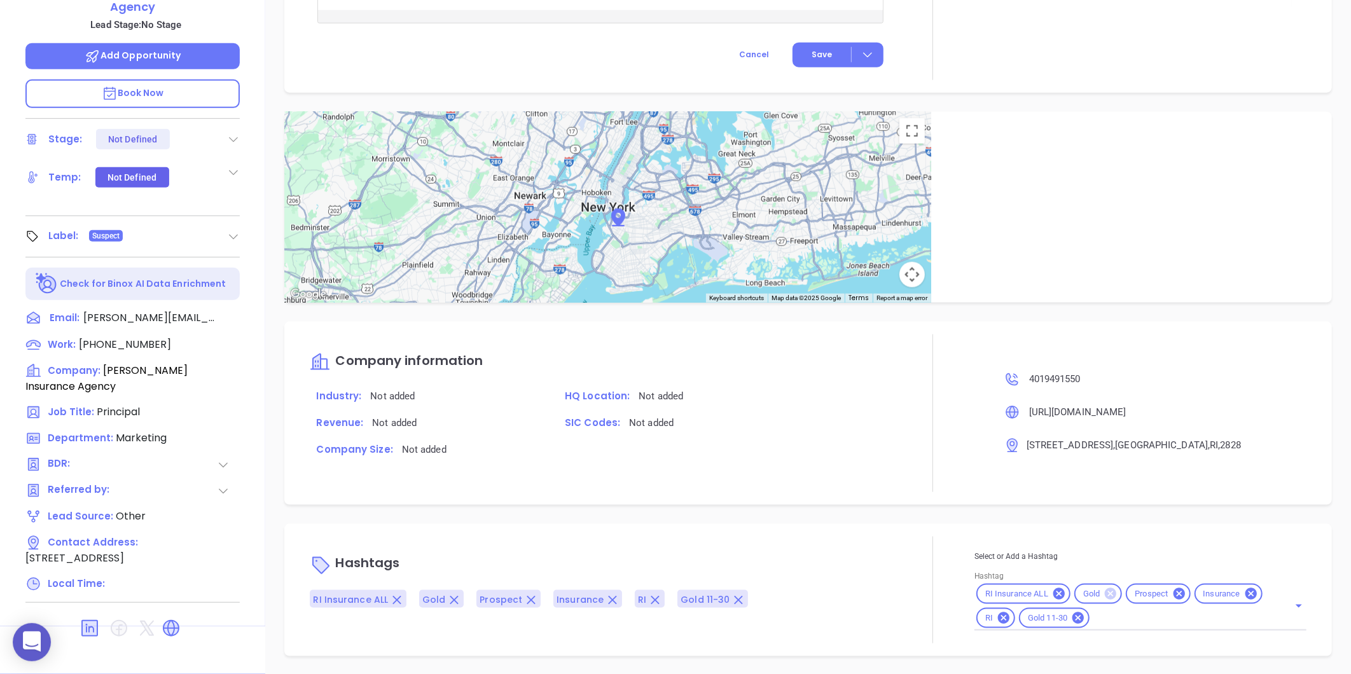
click at [1105, 590] on icon at bounding box center [1110, 593] width 11 height 11
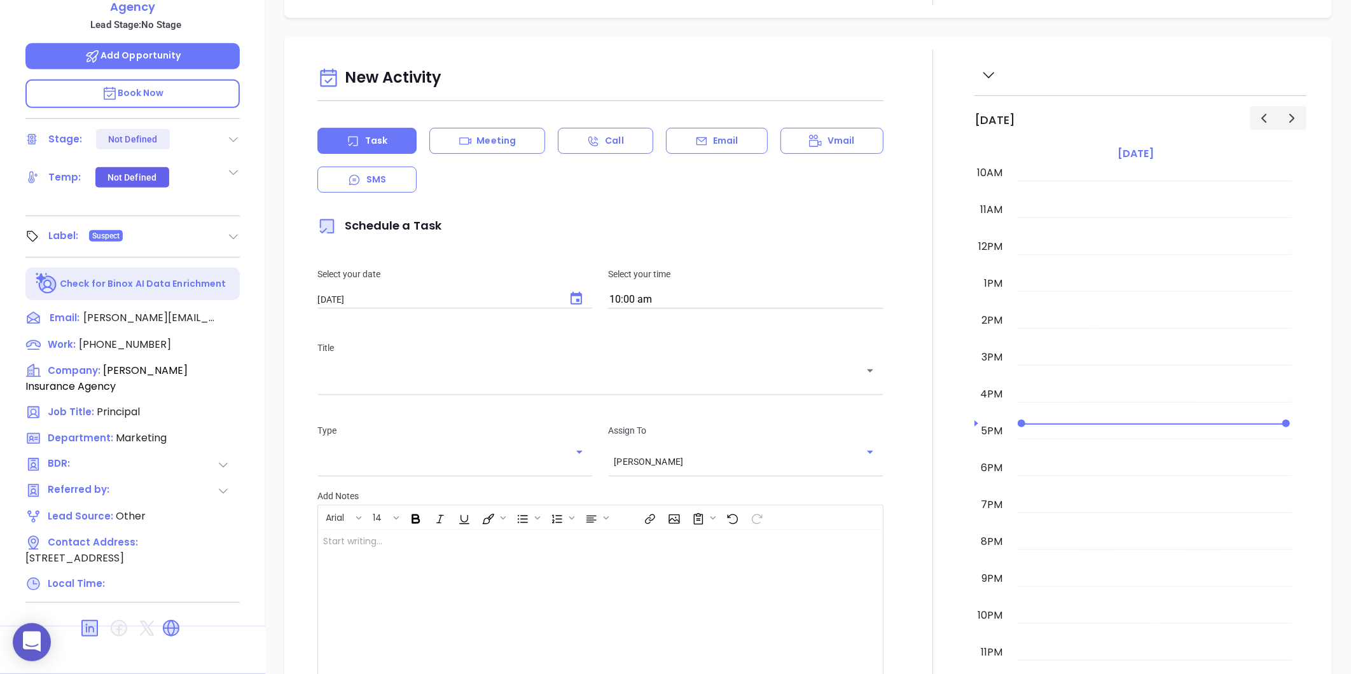
scroll to position [0, 0]
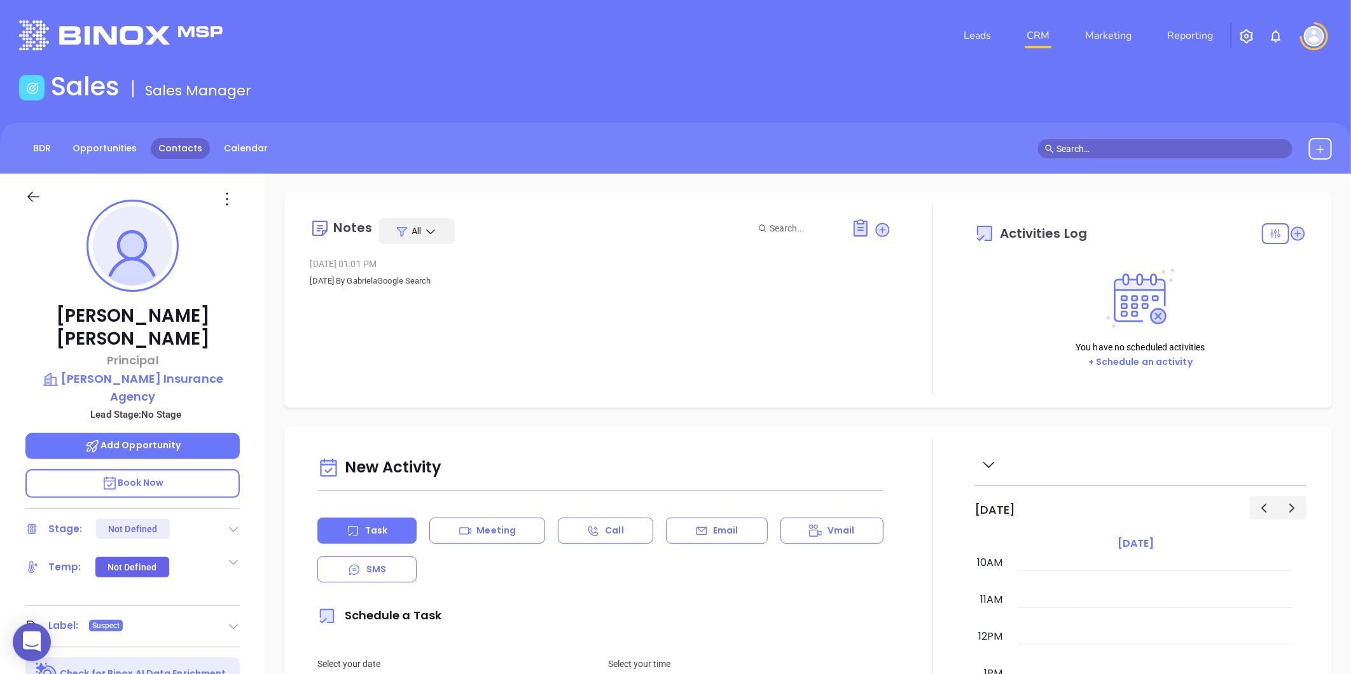
click at [191, 153] on link "Contacts" at bounding box center [180, 148] width 59 height 21
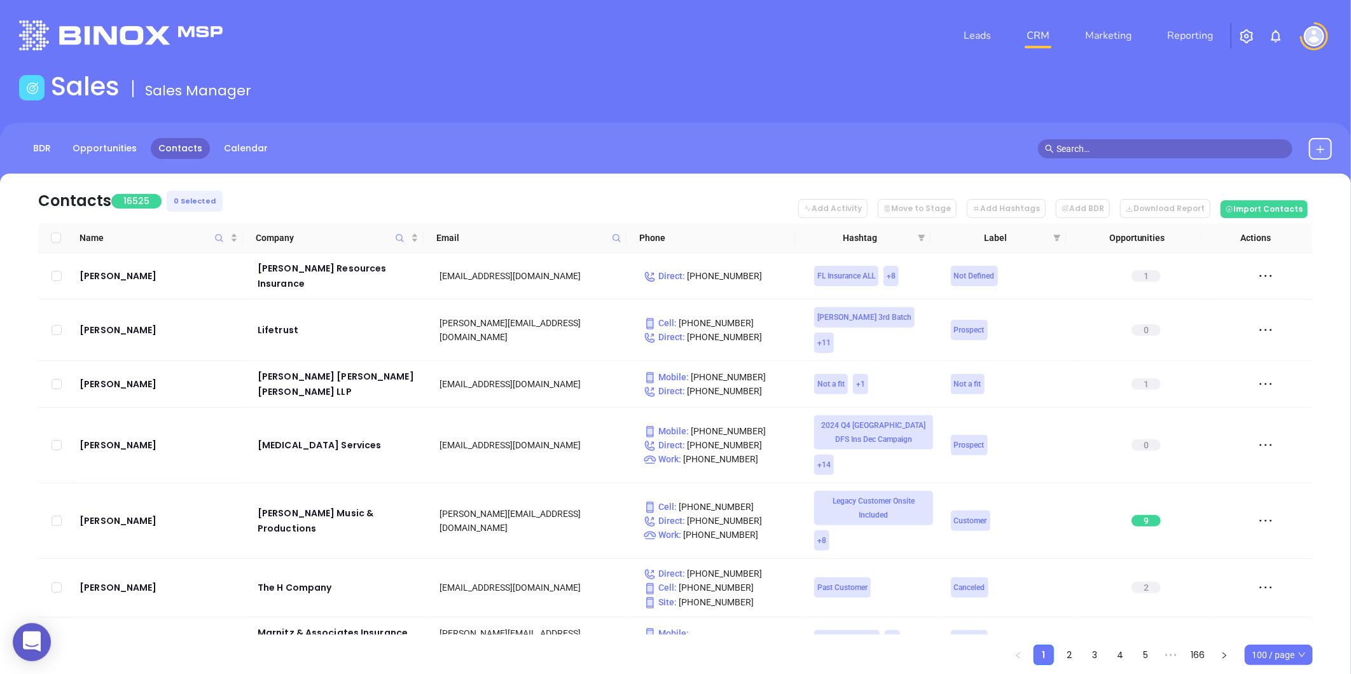
click at [620, 238] on span at bounding box center [616, 237] width 15 height 19
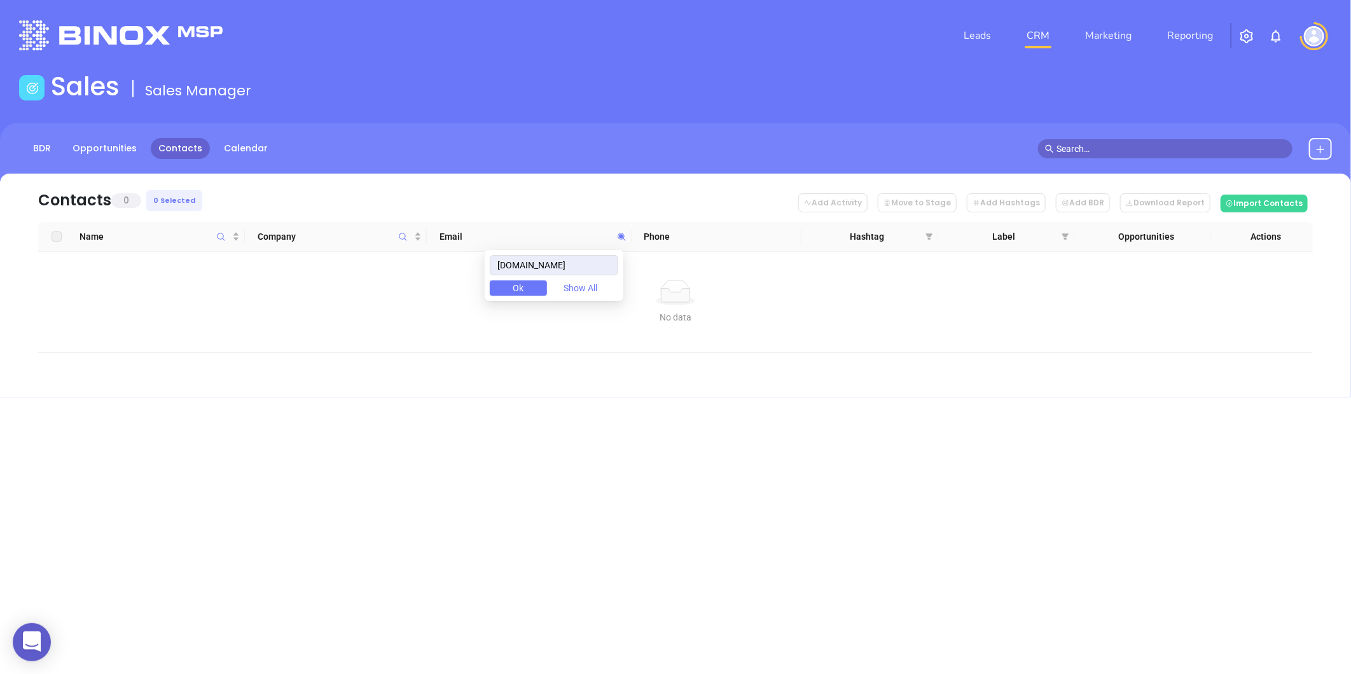
type input "SarahInsurance.com"
drag, startPoint x: 589, startPoint y: 277, endPoint x: 571, endPoint y: 281, distance: 18.8
click at [571, 281] on div "SarahInsurance.com Ok Show All" at bounding box center [554, 275] width 139 height 51
drag, startPoint x: 592, startPoint y: 270, endPoint x: 477, endPoint y: 284, distance: 116.0
click at [479, 283] on body "0 Leads CRM Marketing Reporting Financial Leads Leads Sales Sales Manager BDR O…" at bounding box center [675, 337] width 1351 height 674
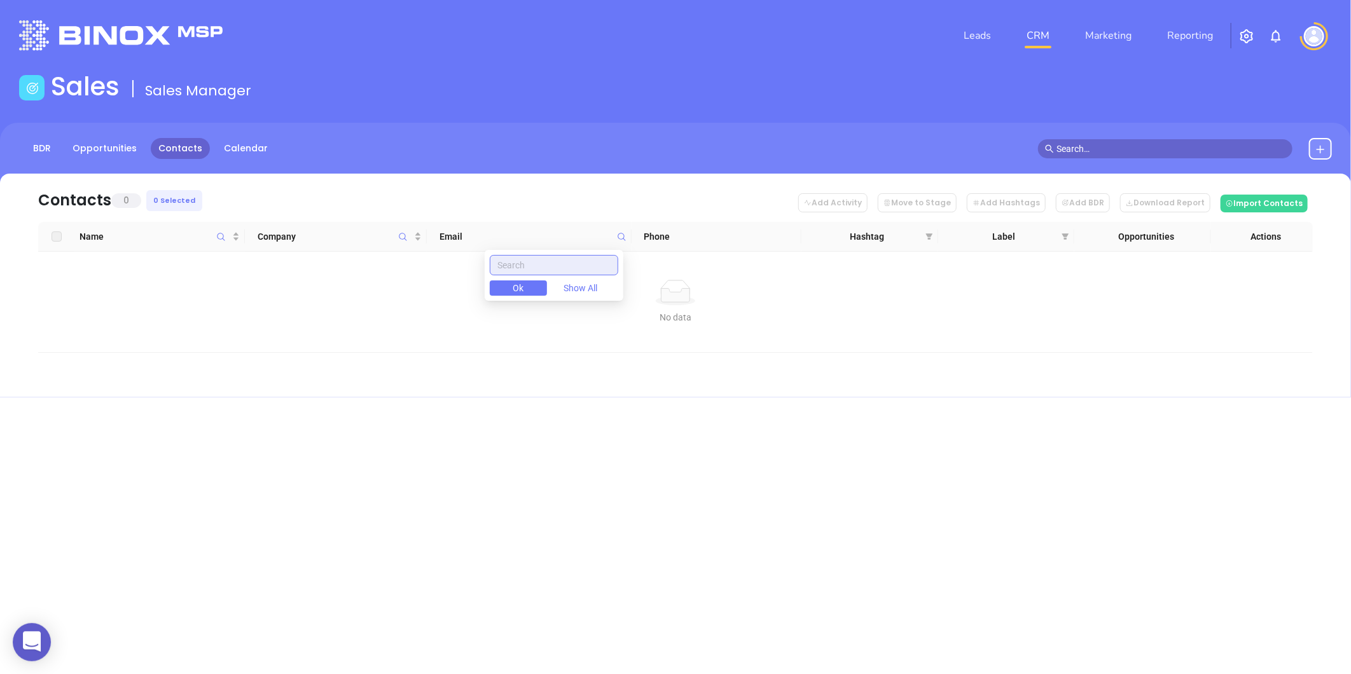
paste input "chestnuthillins.com"
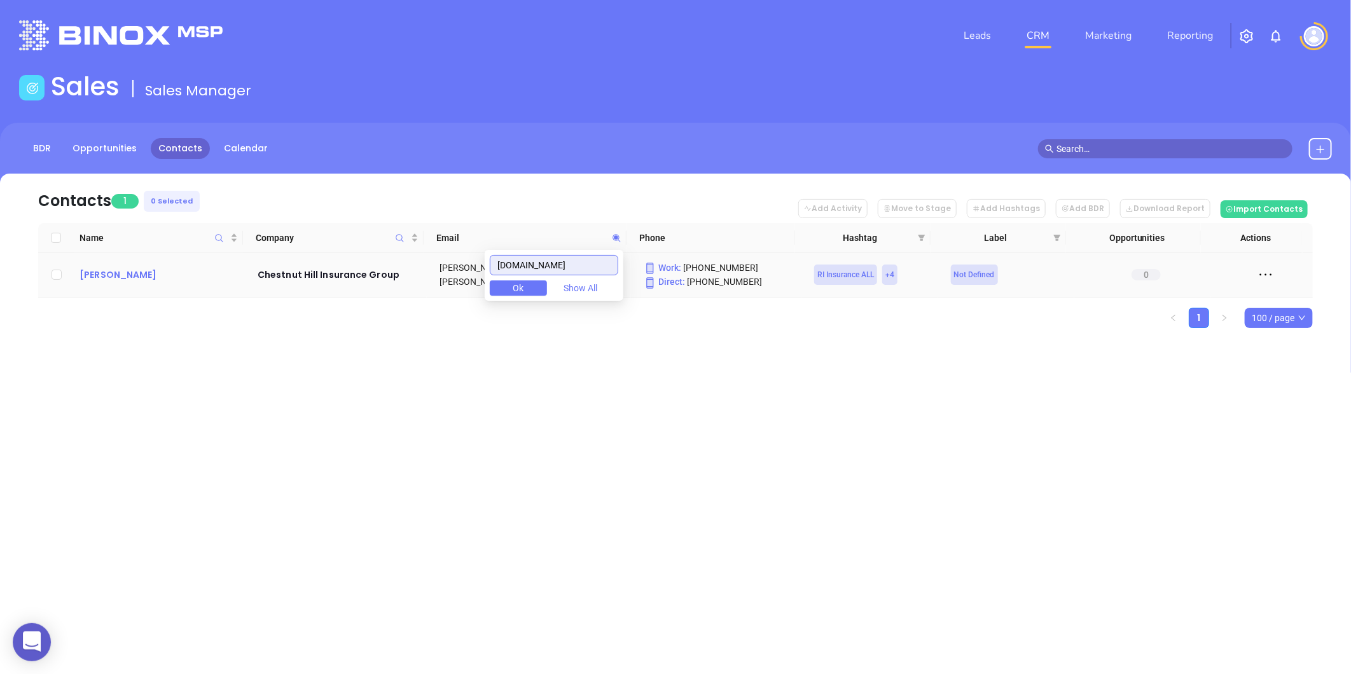
type input "chestnuthillins.com"
click at [111, 279] on div "Greg Agnone" at bounding box center [160, 274] width 160 height 15
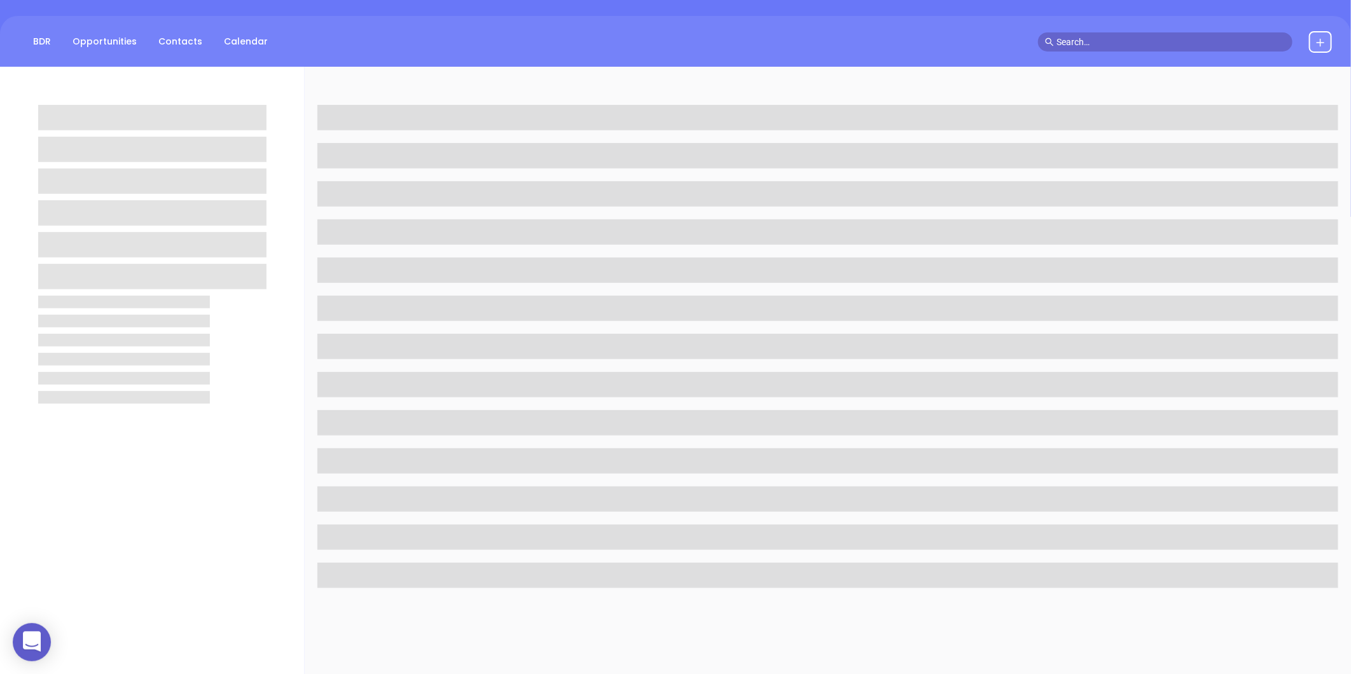
scroll to position [141, 0]
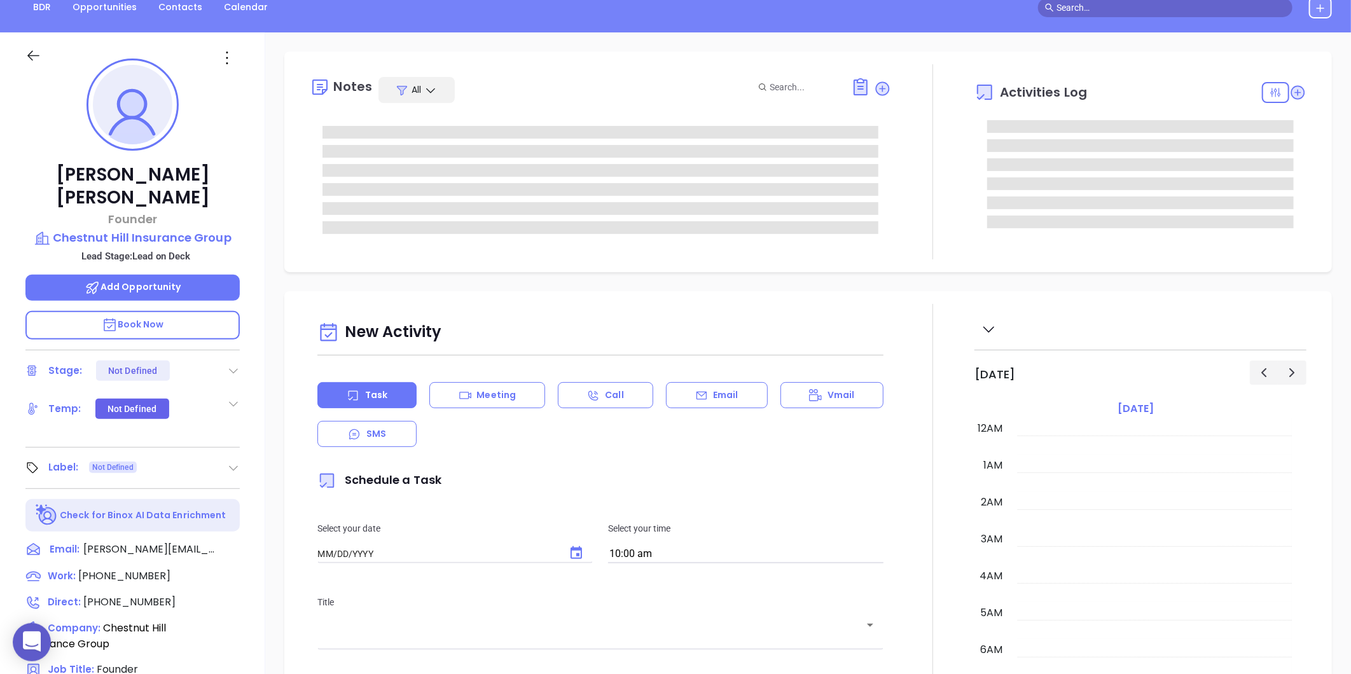
type input "09/04/2025"
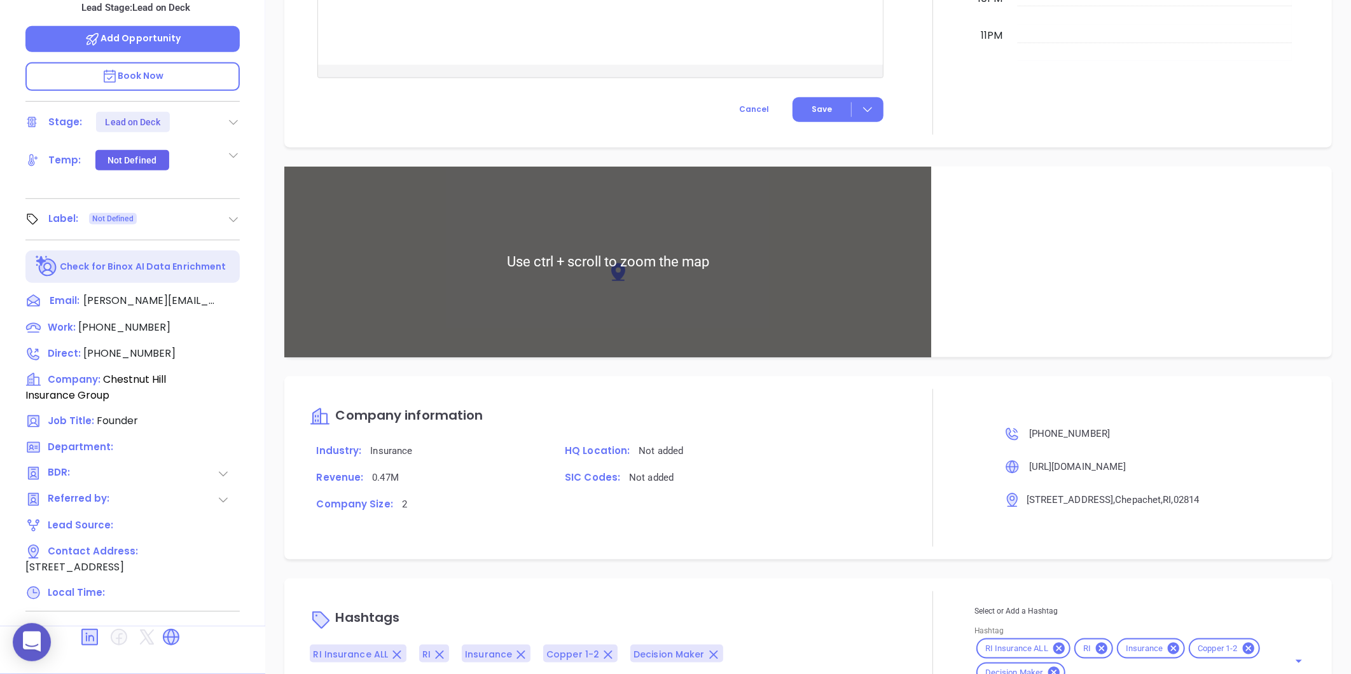
scroll to position [678, 0]
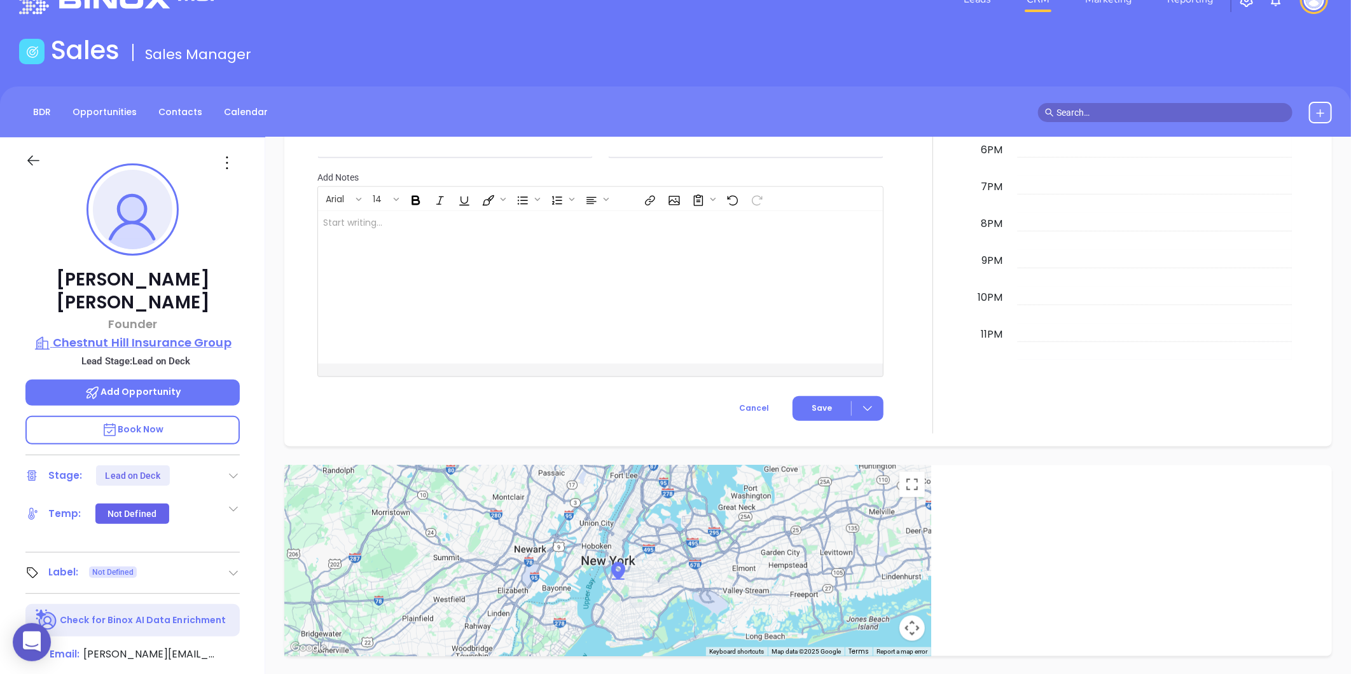
type input "Gissela Vargas"
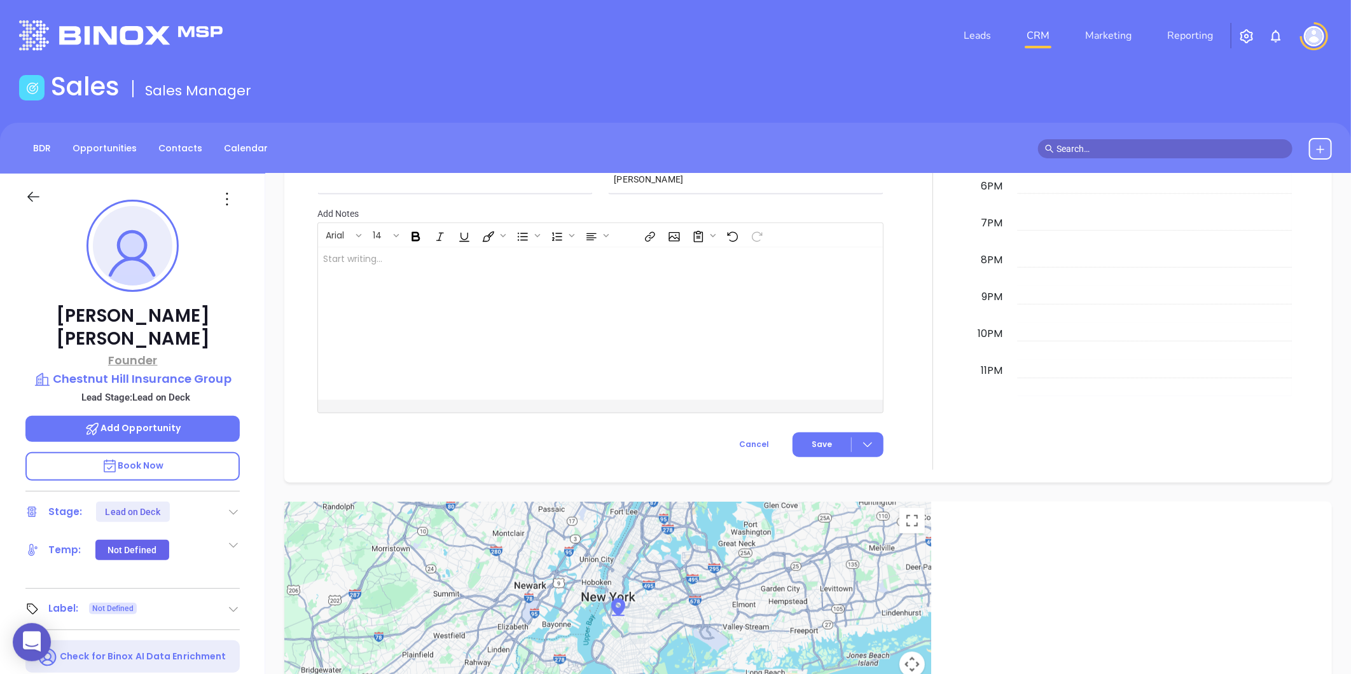
scroll to position [607, 0]
click at [146, 370] on p "Chestnut Hill Insurance Group" at bounding box center [132, 379] width 214 height 18
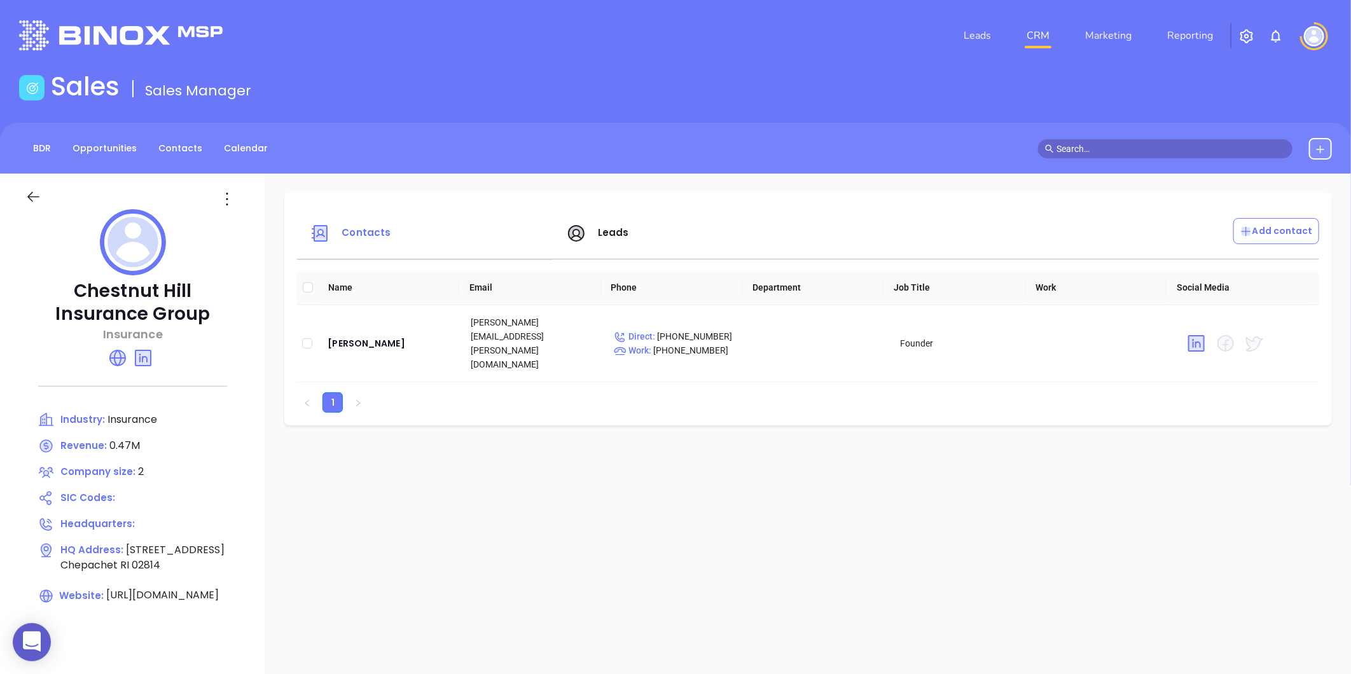
click at [223, 195] on icon at bounding box center [227, 199] width 20 height 20
click at [237, 211] on li "Edit" at bounding box center [284, 224] width 130 height 27
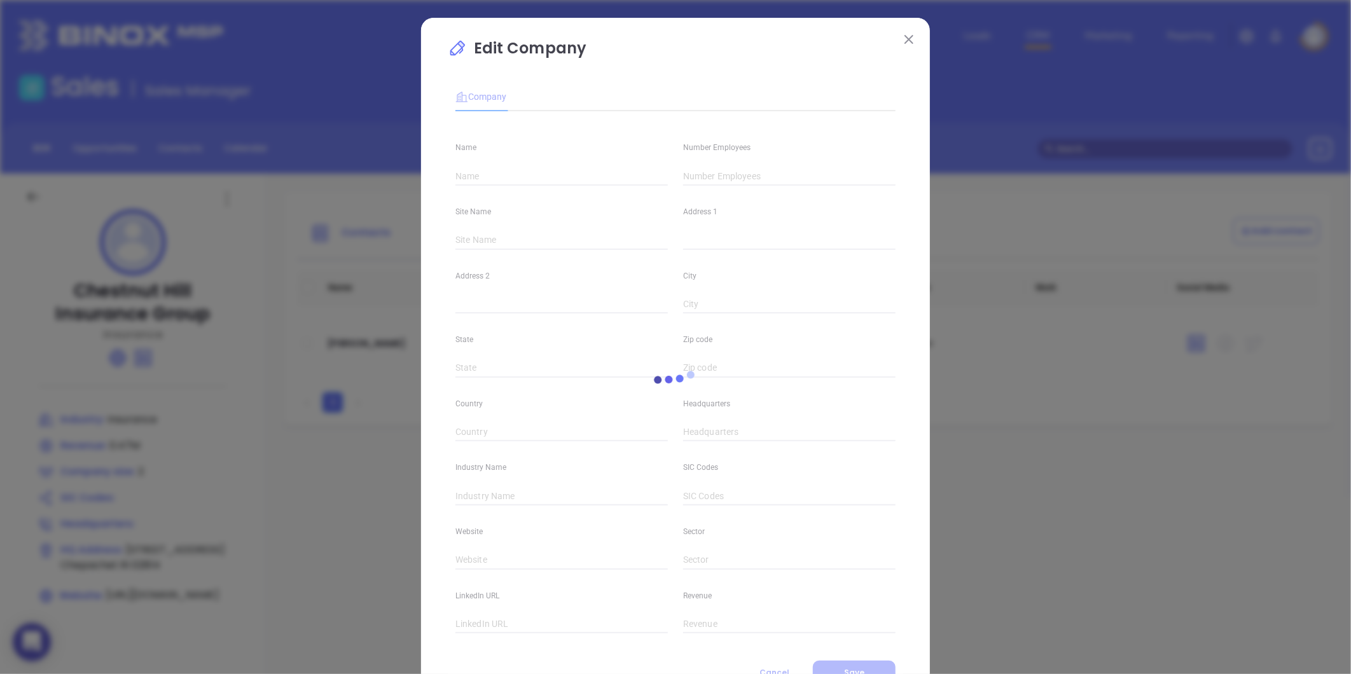
type input "Chestnut Hill Insurance Group"
type input "2"
type input "2 Chestnut Hill Road"
type input "Chepachet"
type input "RI"
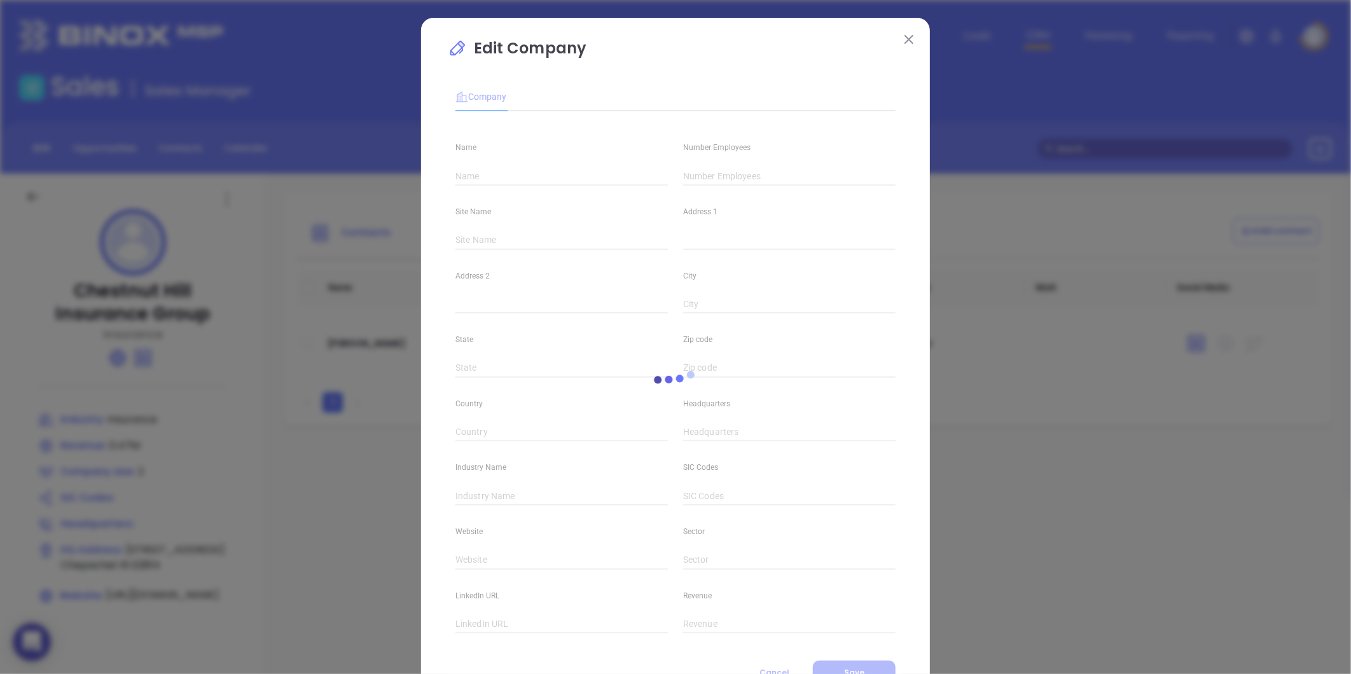
type input "02814"
type input "Insurance"
type input "https://chestnuthillins.com/"
type input "https://www.linkedin.com/company/chestnut-hill-insurance-group/about/"
type input "0.47M"
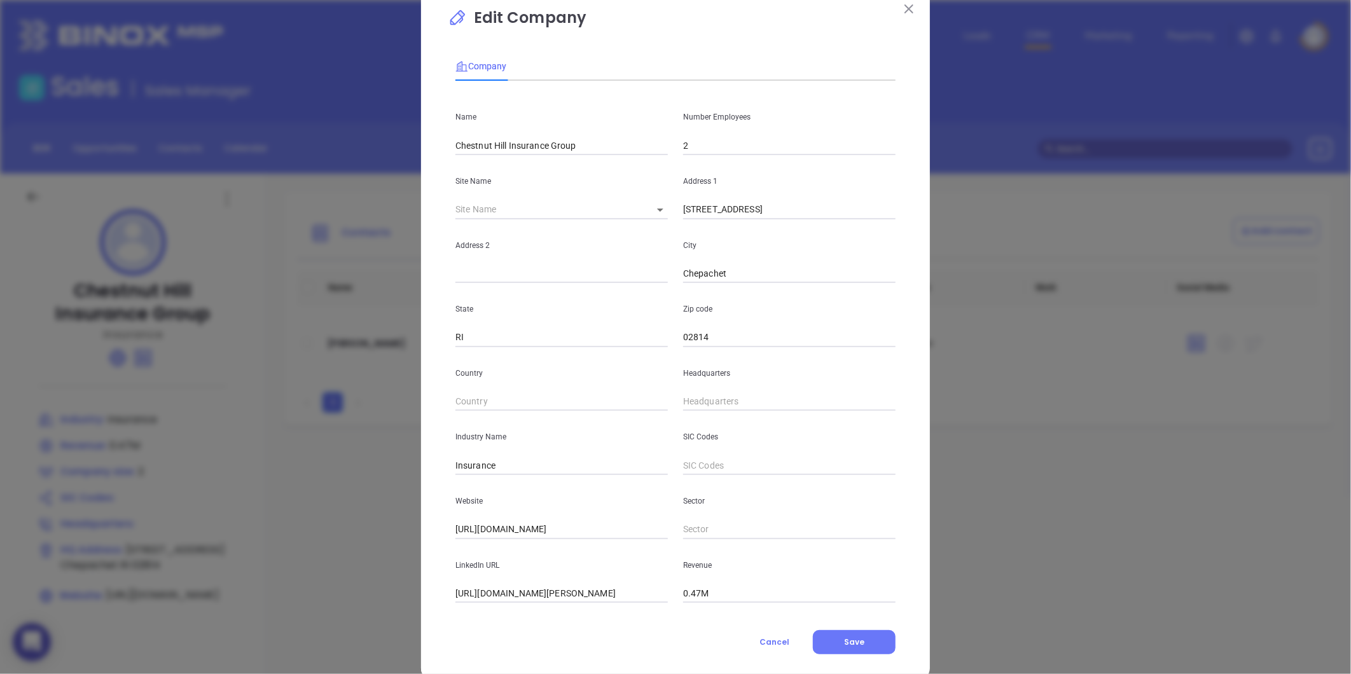
scroll to position [55, 0]
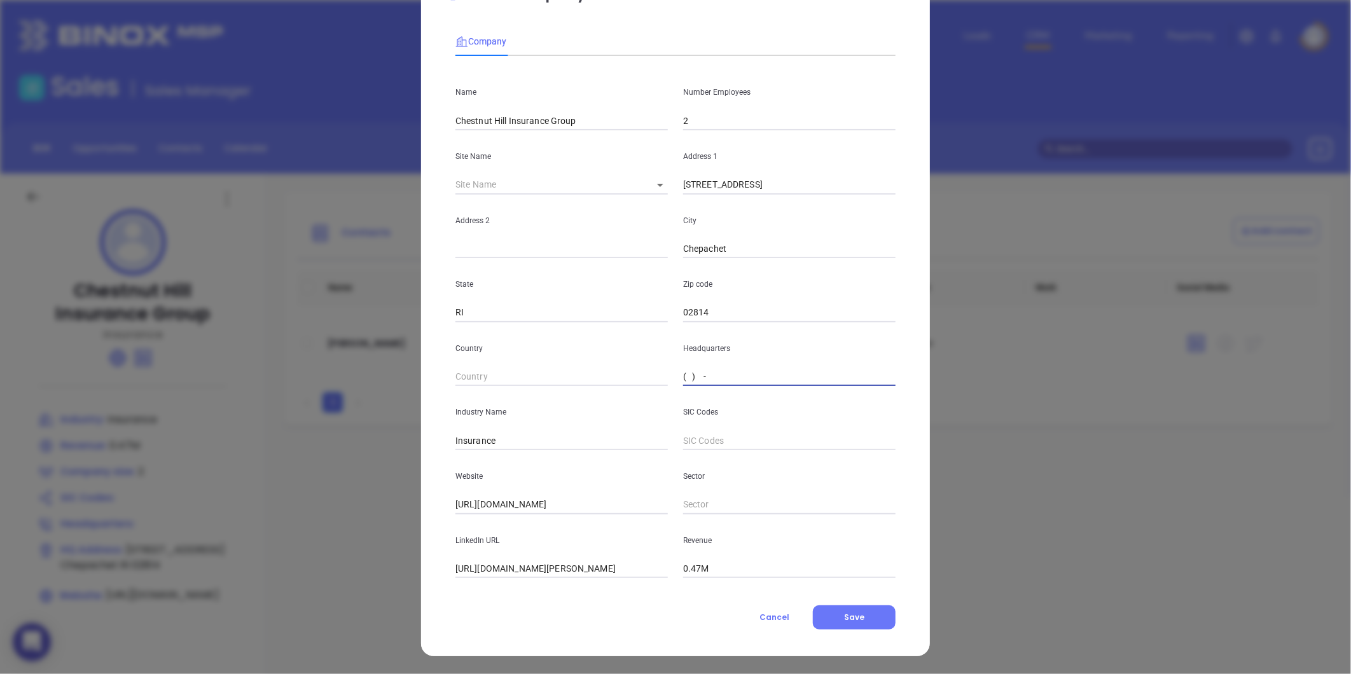
click at [728, 368] on input "( ) -" at bounding box center [789, 377] width 212 height 19
paste input "401) 568-7888"
type input "(401) 568-7888"
click at [866, 624] on button "Save" at bounding box center [854, 618] width 83 height 24
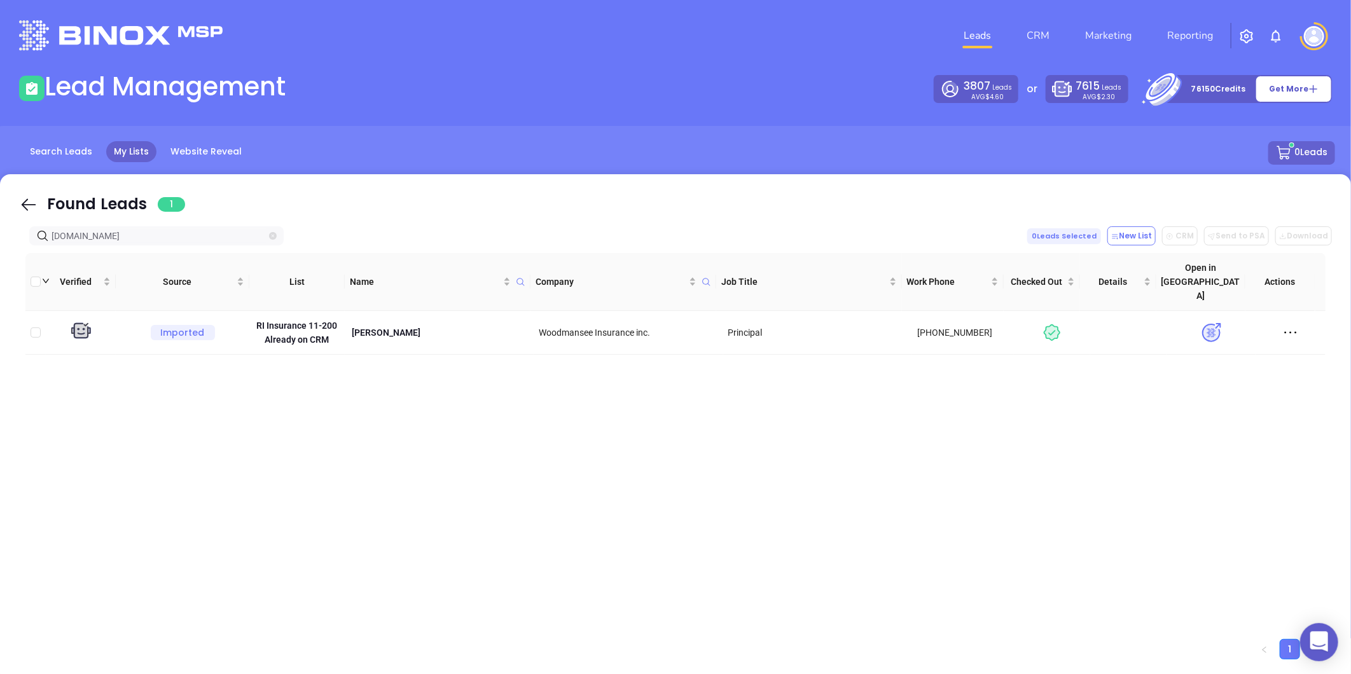
click at [274, 232] on icon "close-circle" at bounding box center [273, 236] width 8 height 8
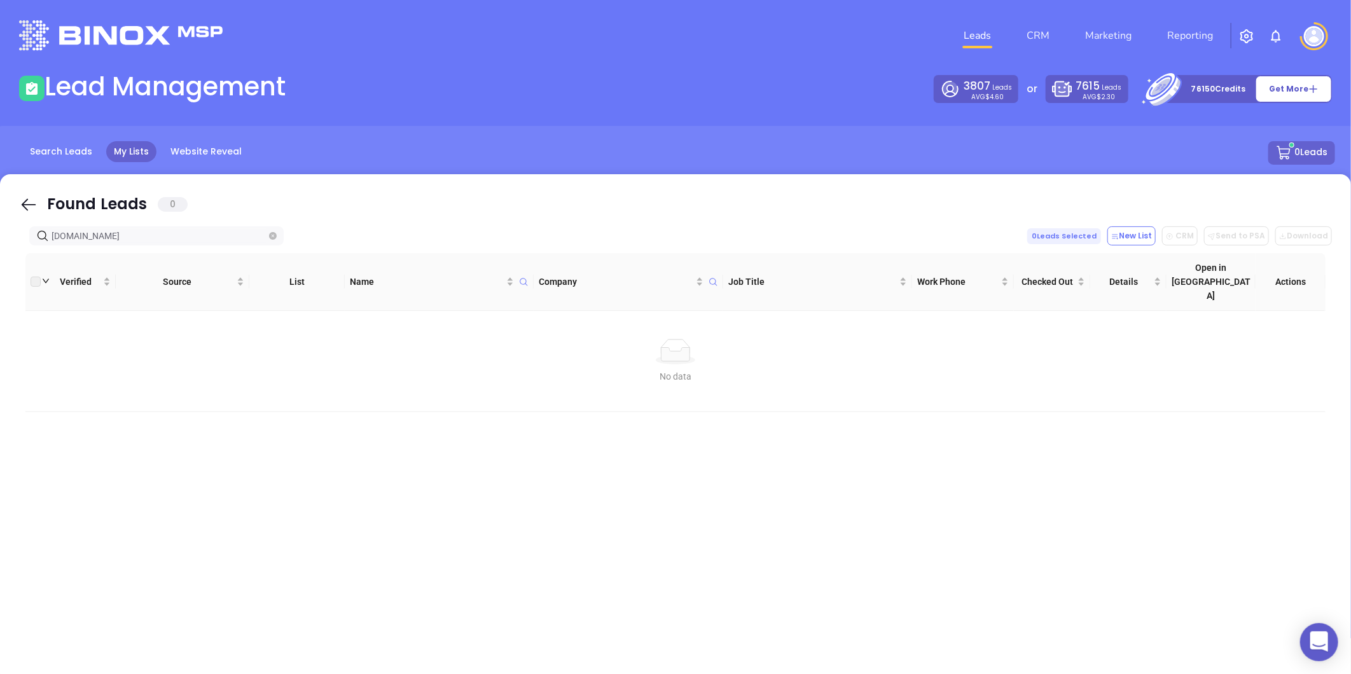
type input "newwaveinsurances.com"
click at [271, 234] on icon "close-circle" at bounding box center [273, 236] width 8 height 8
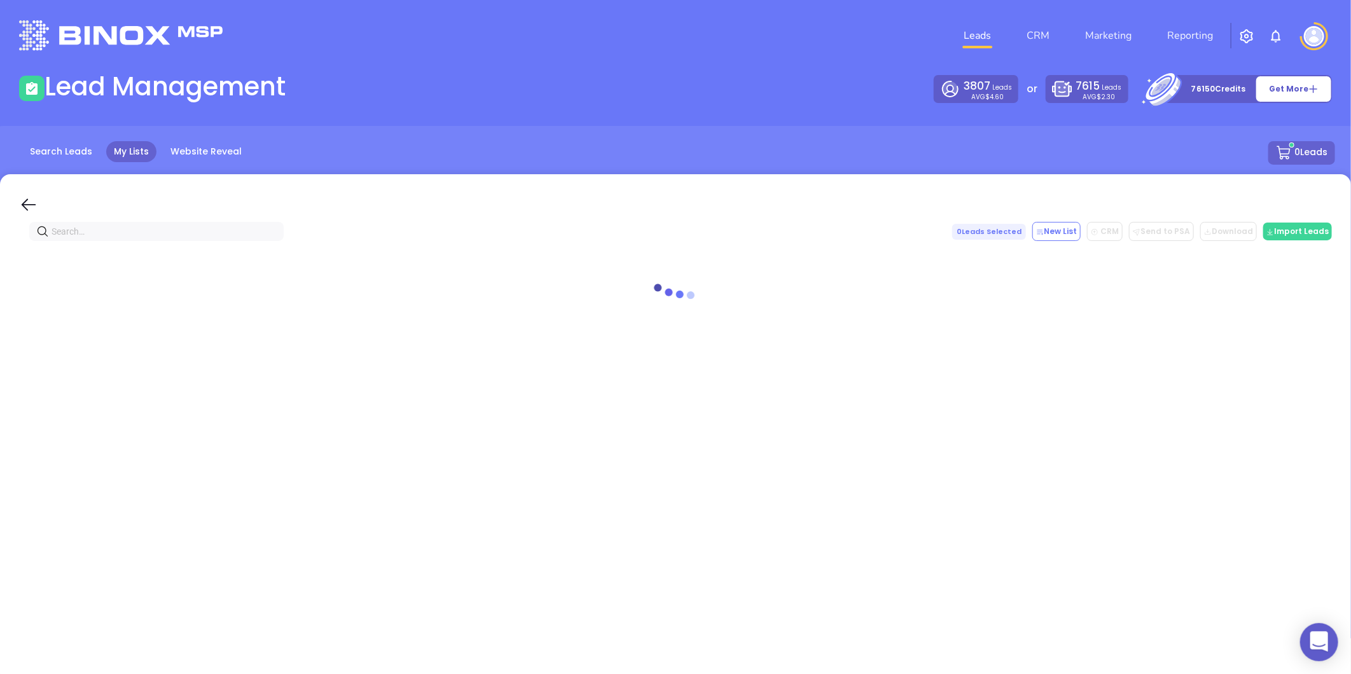
paste input "[DOMAIN_NAME]"
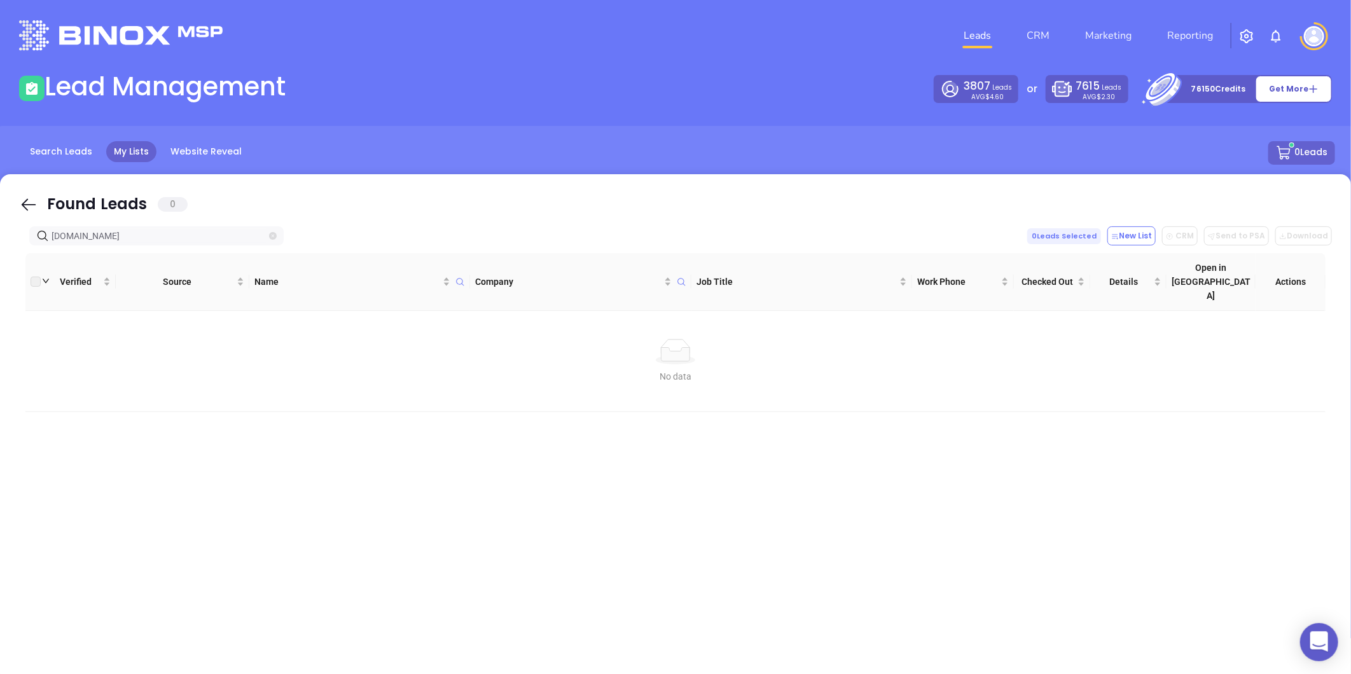
type input "[DOMAIN_NAME]"
click at [277, 239] on span "[DOMAIN_NAME]" at bounding box center [156, 235] width 254 height 19
click at [274, 237] on icon "close-circle" at bounding box center [273, 236] width 8 height 8
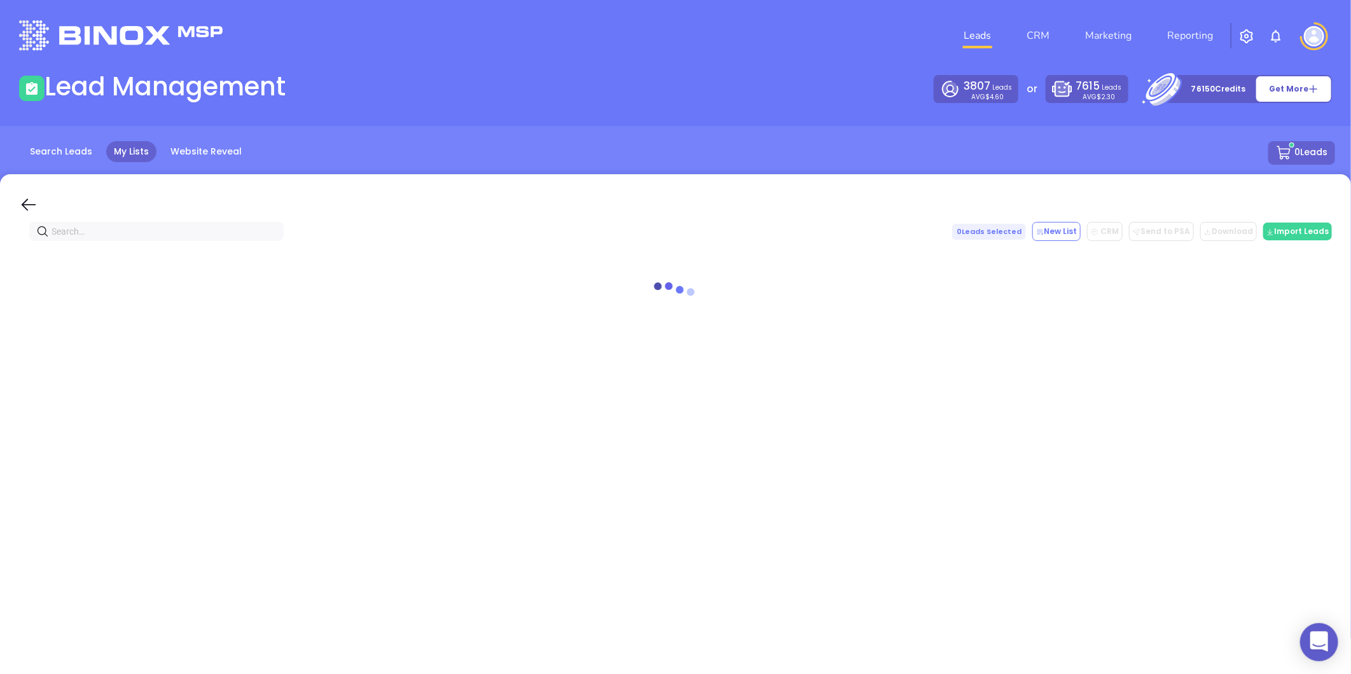
paste input "SarahInsurance.com"
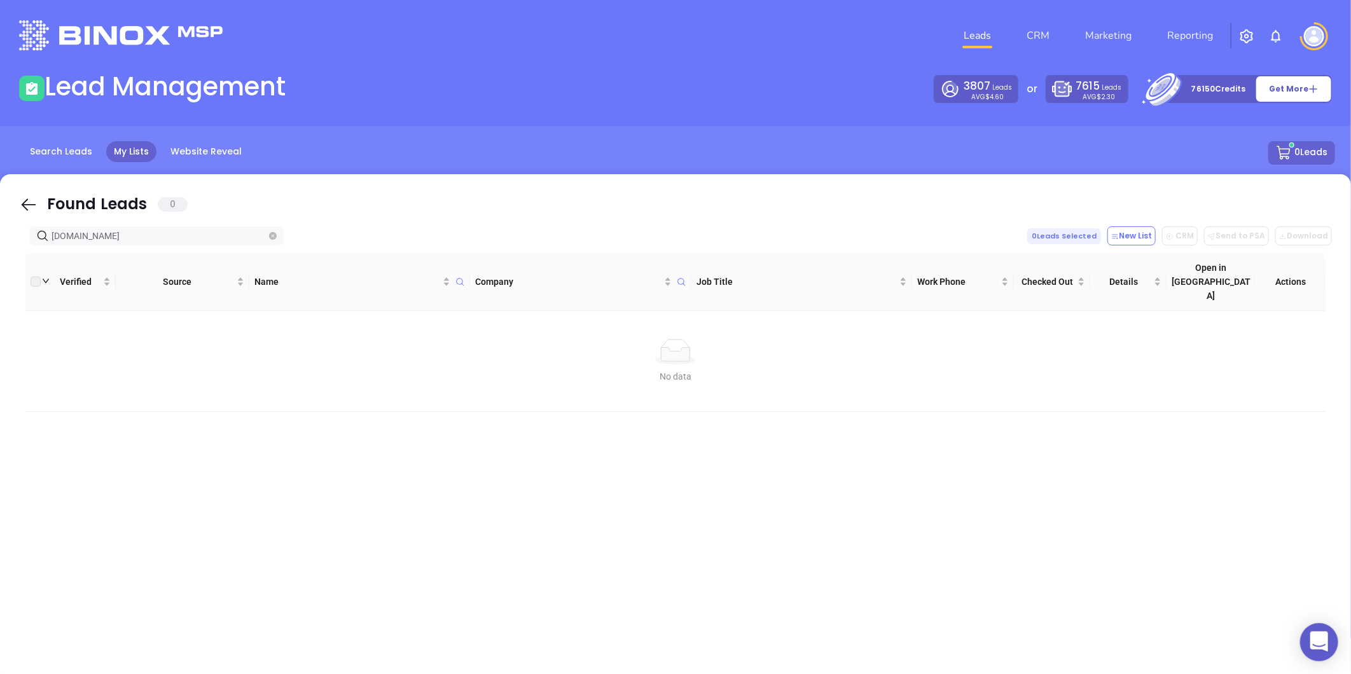
type input "SarahInsurance.com"
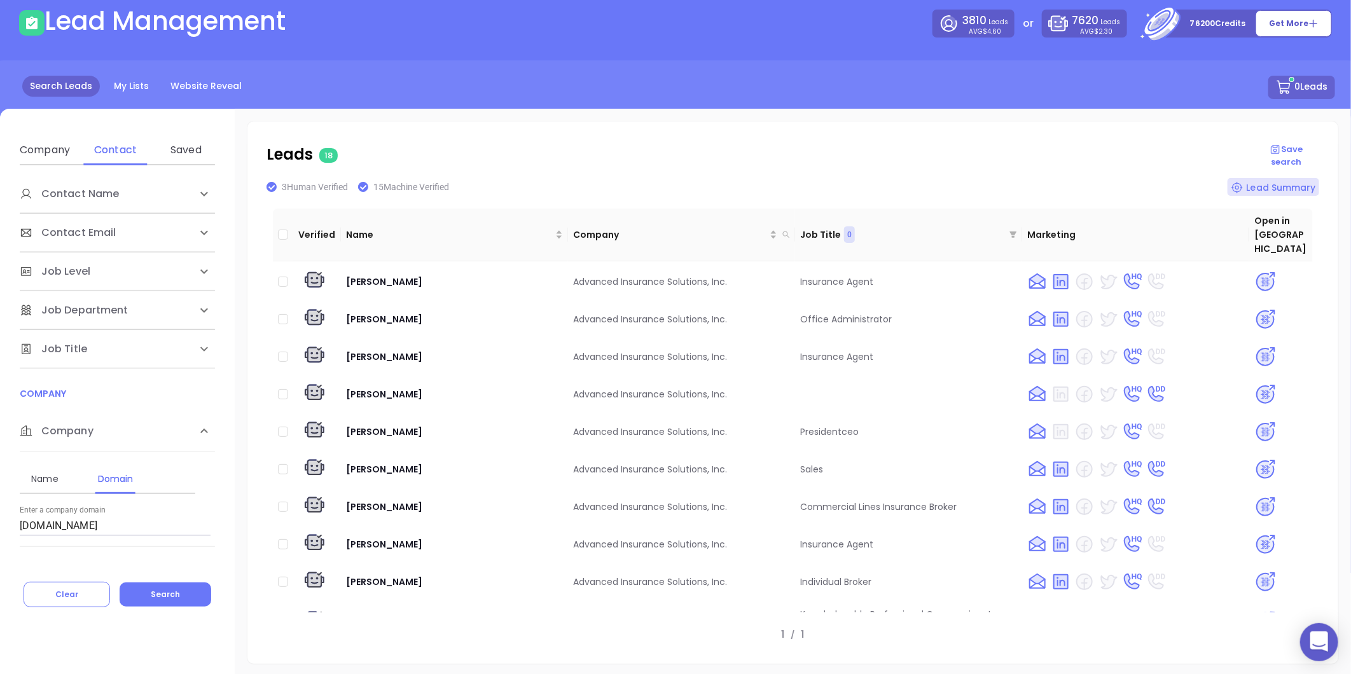
scroll to position [308, 0]
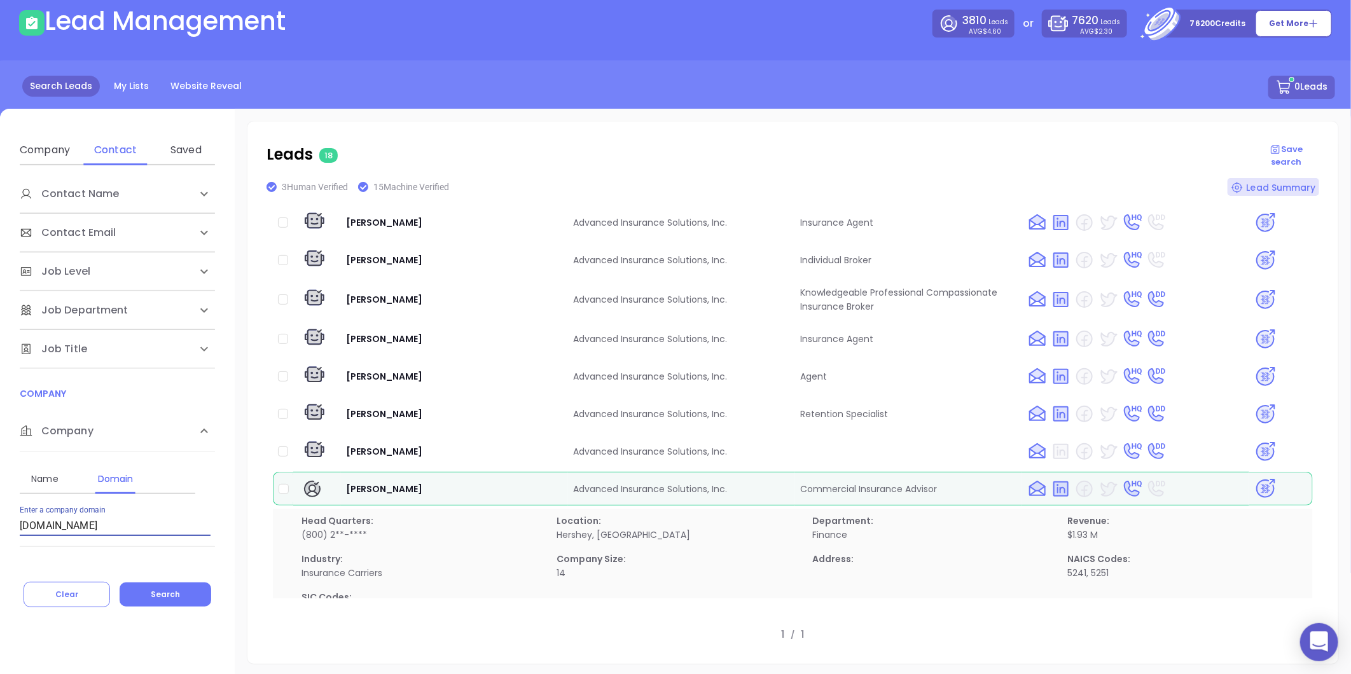
drag, startPoint x: 118, startPoint y: 519, endPoint x: 4, endPoint y: 549, distance: 117.7
click at [4, 549] on div "Contact Name First Name Last Name Contact Email Work or Personal Email Job Leve…" at bounding box center [117, 365] width 235 height 401
paste input "[DOMAIN_NAME]"
type input "[DOMAIN_NAME]"
